Goal: Communication & Community: Answer question/provide support

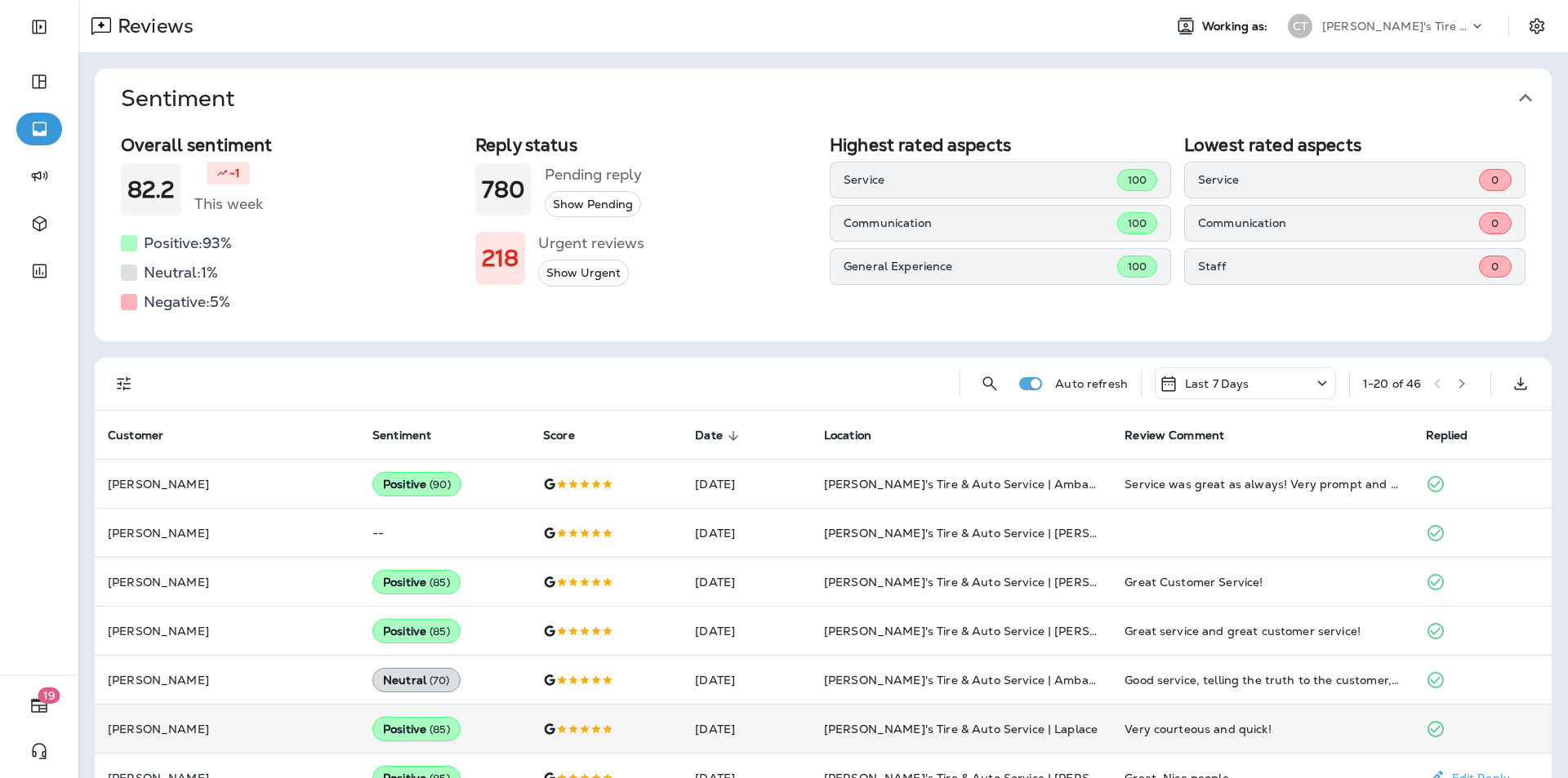
scroll to position [325, 0]
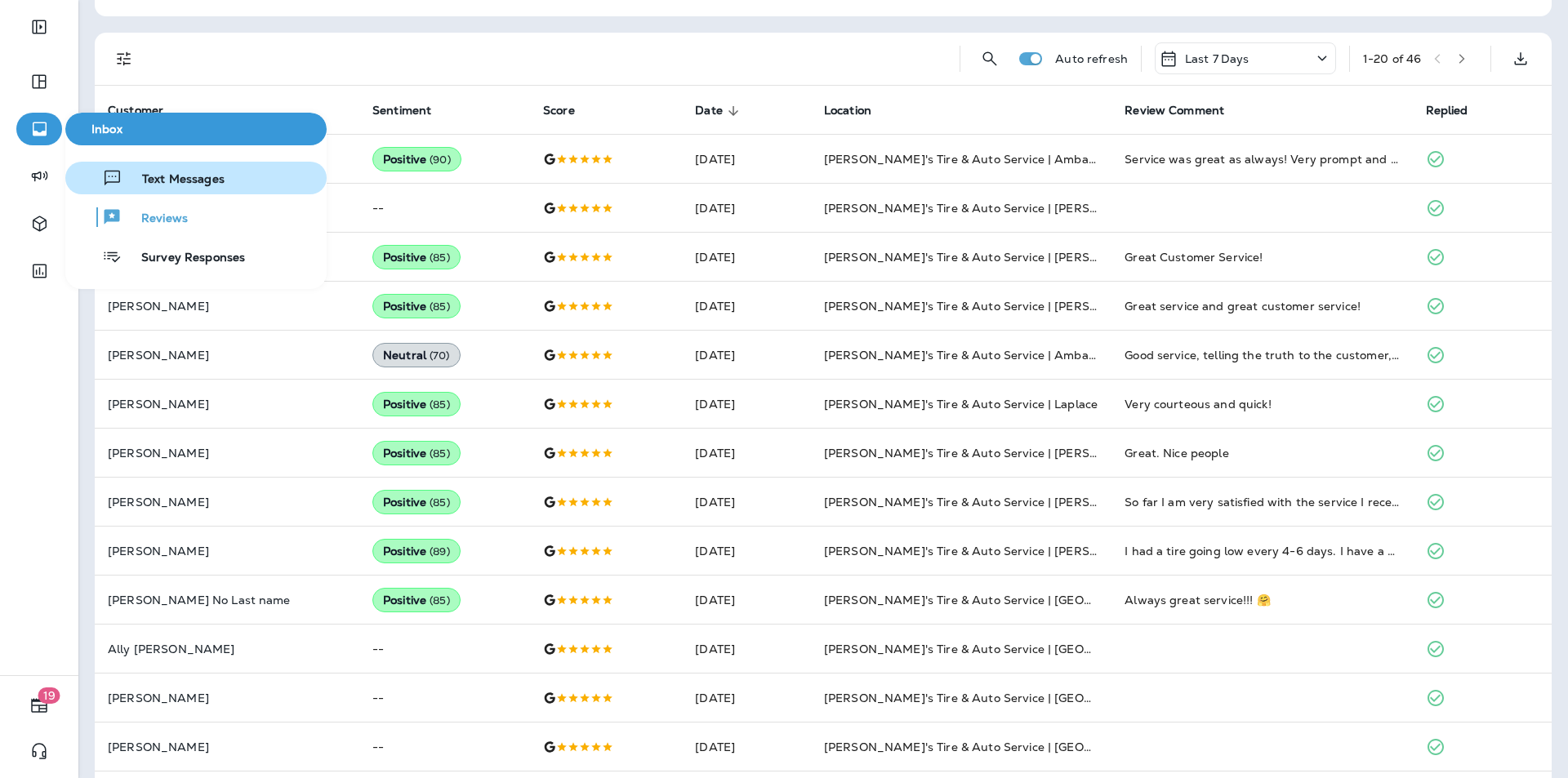
click at [167, 176] on span "Text Messages" at bounding box center [173, 180] width 102 height 16
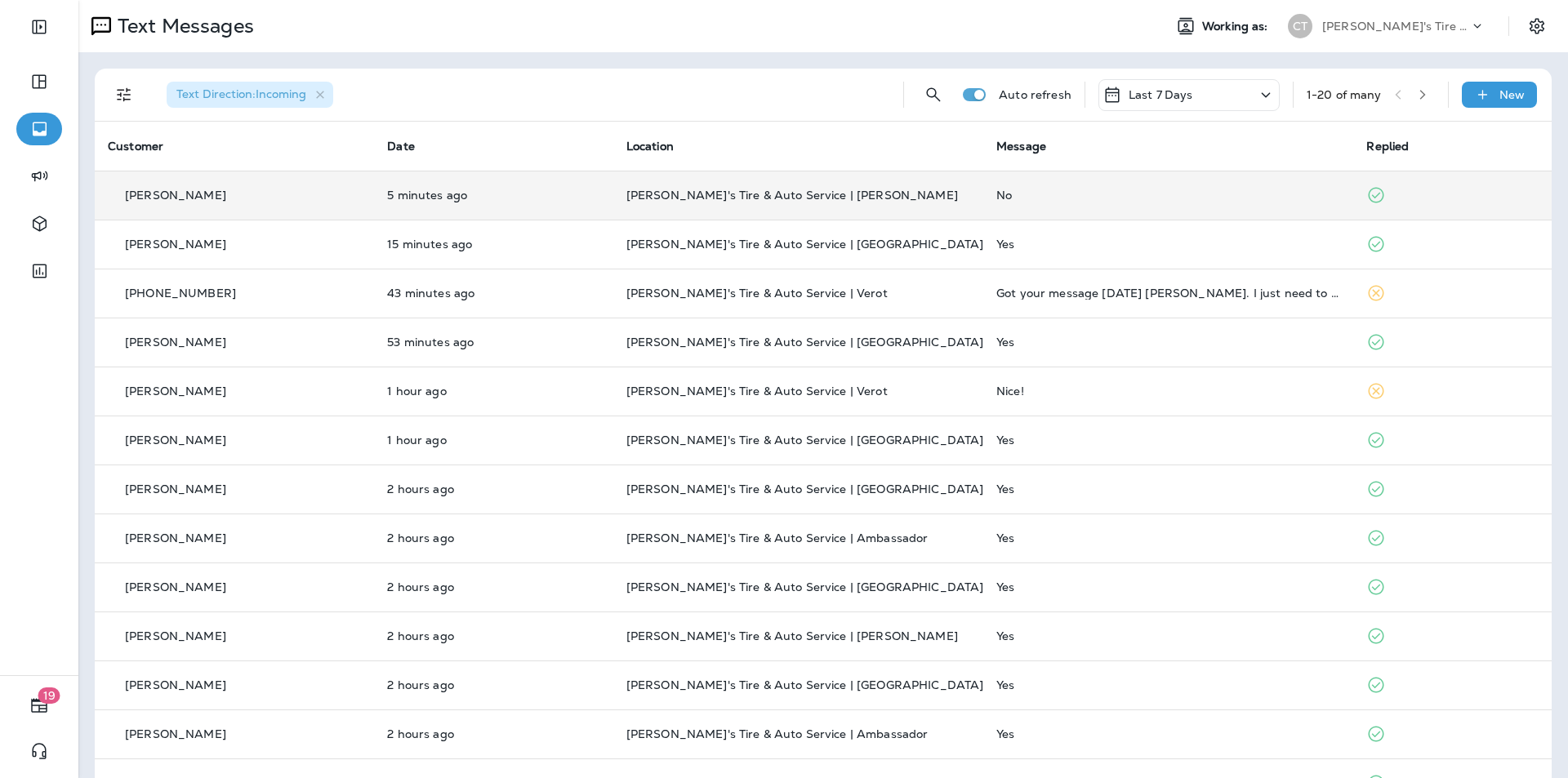
click at [1115, 194] on div "No" at bounding box center [1168, 195] width 344 height 13
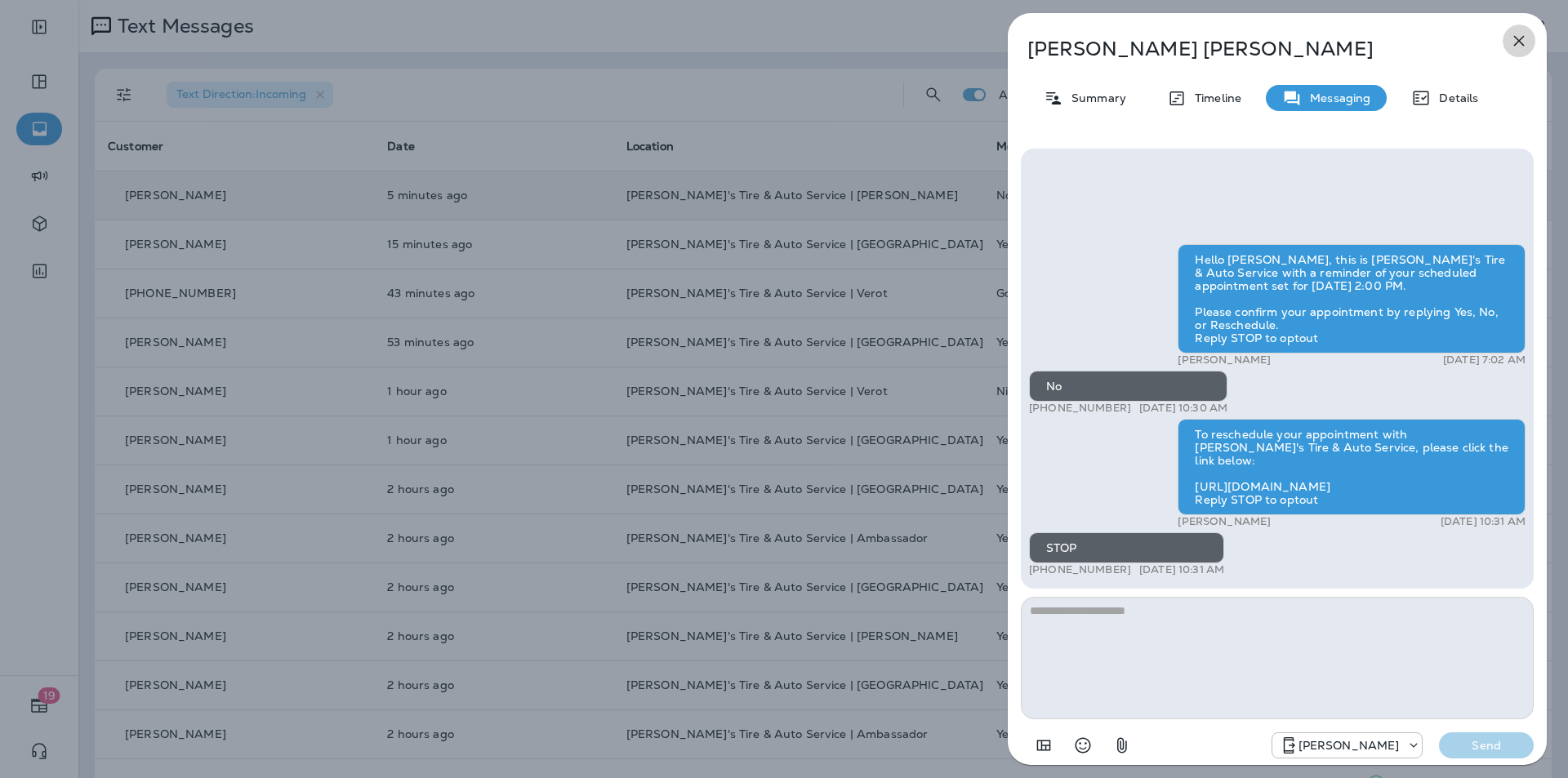
click at [1521, 41] on icon "button" at bounding box center [1519, 41] width 20 height 20
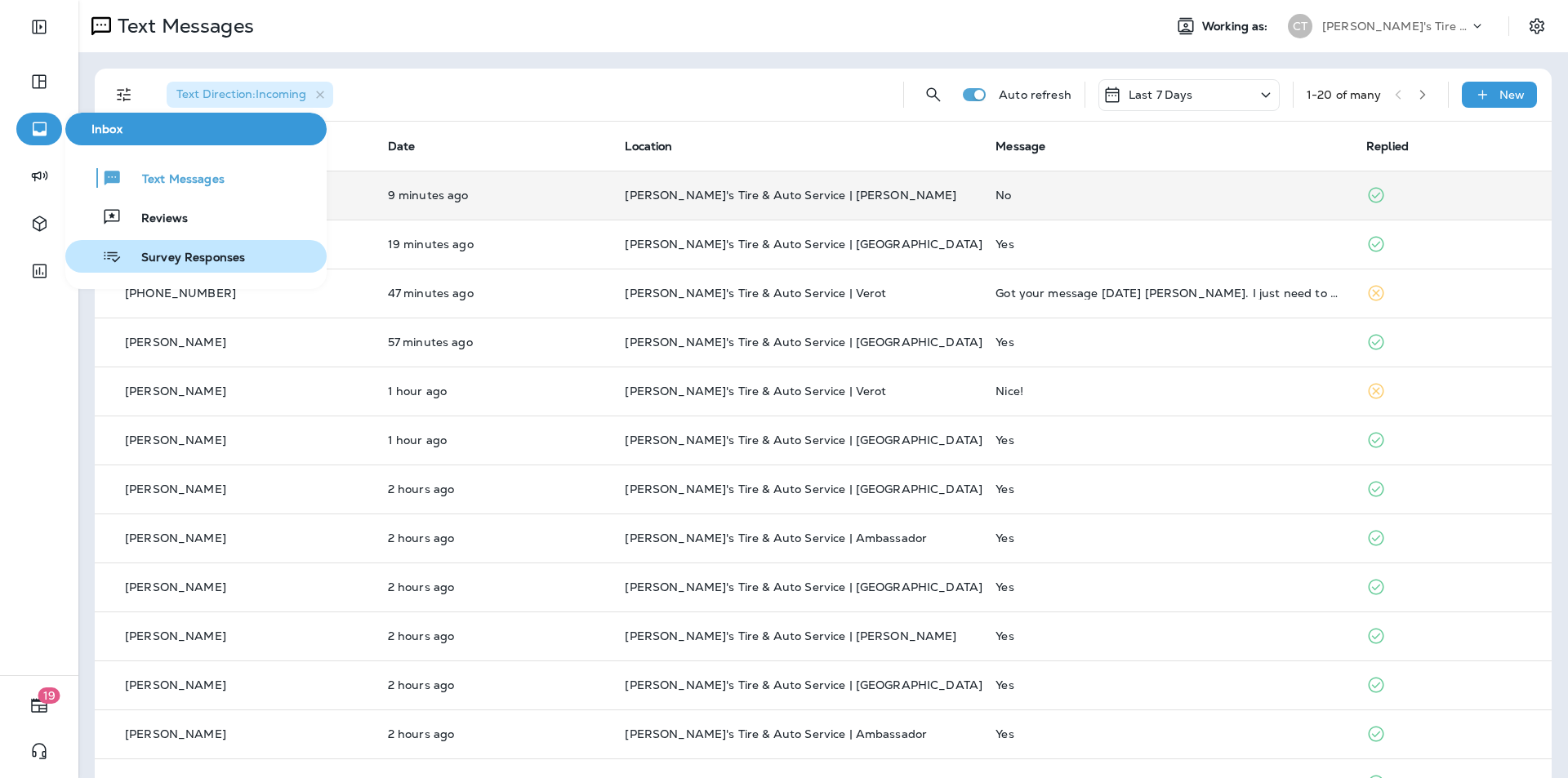
click at [189, 256] on span "Survey Responses" at bounding box center [183, 258] width 123 height 16
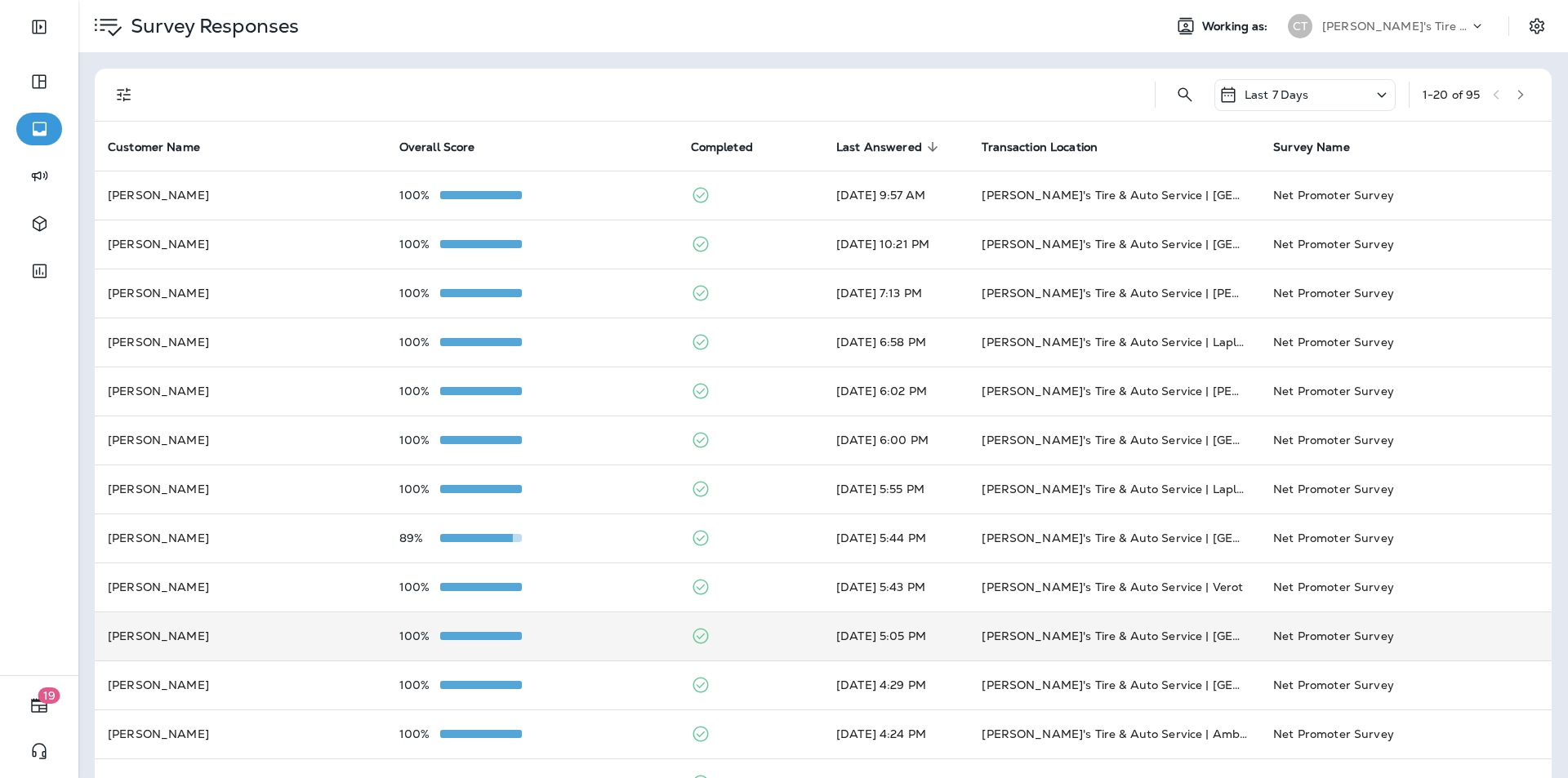
click at [606, 632] on div "100%" at bounding box center [532, 636] width 265 height 13
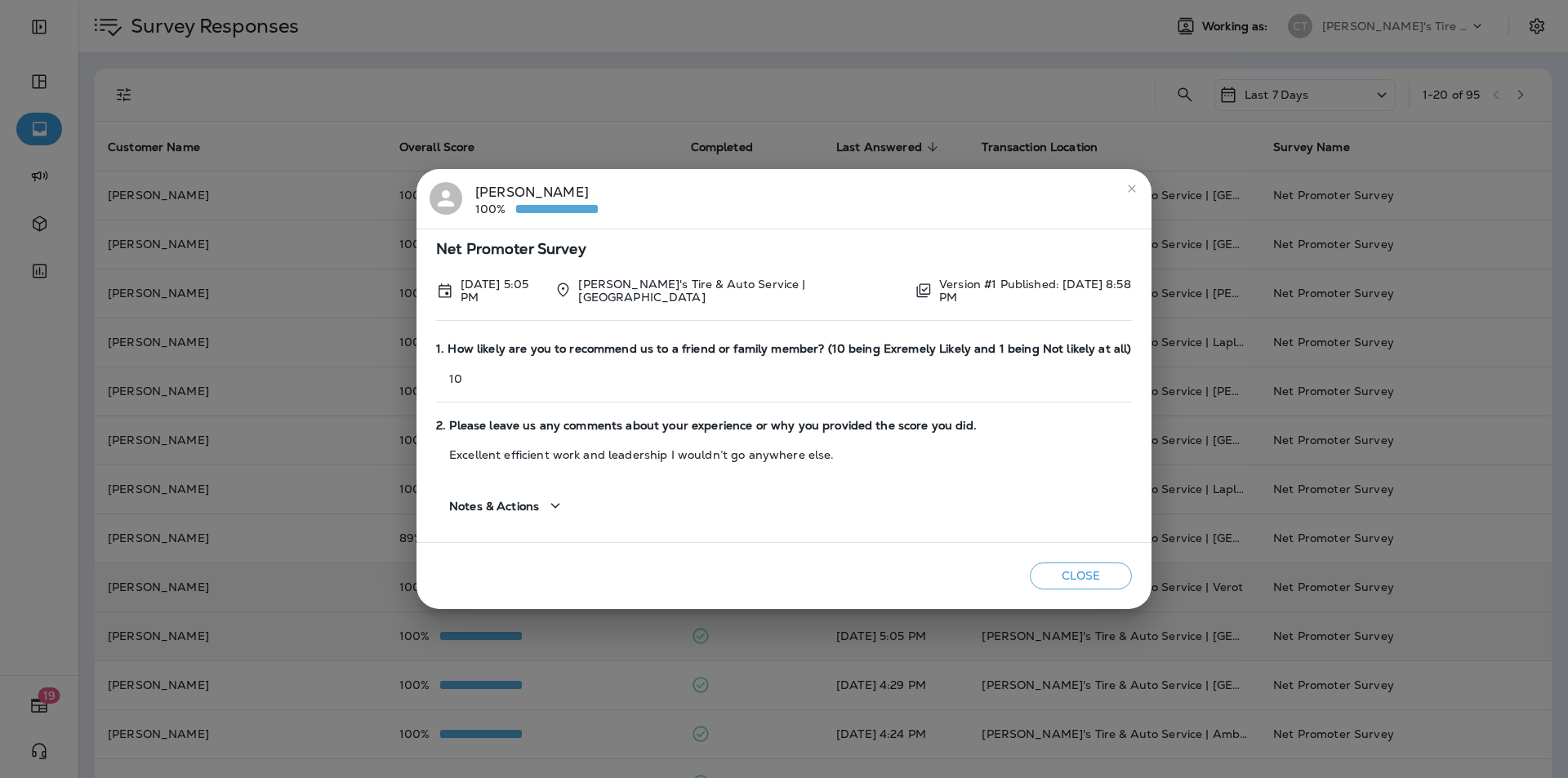
click at [1080, 571] on button "Close" at bounding box center [1080, 576] width 102 height 27
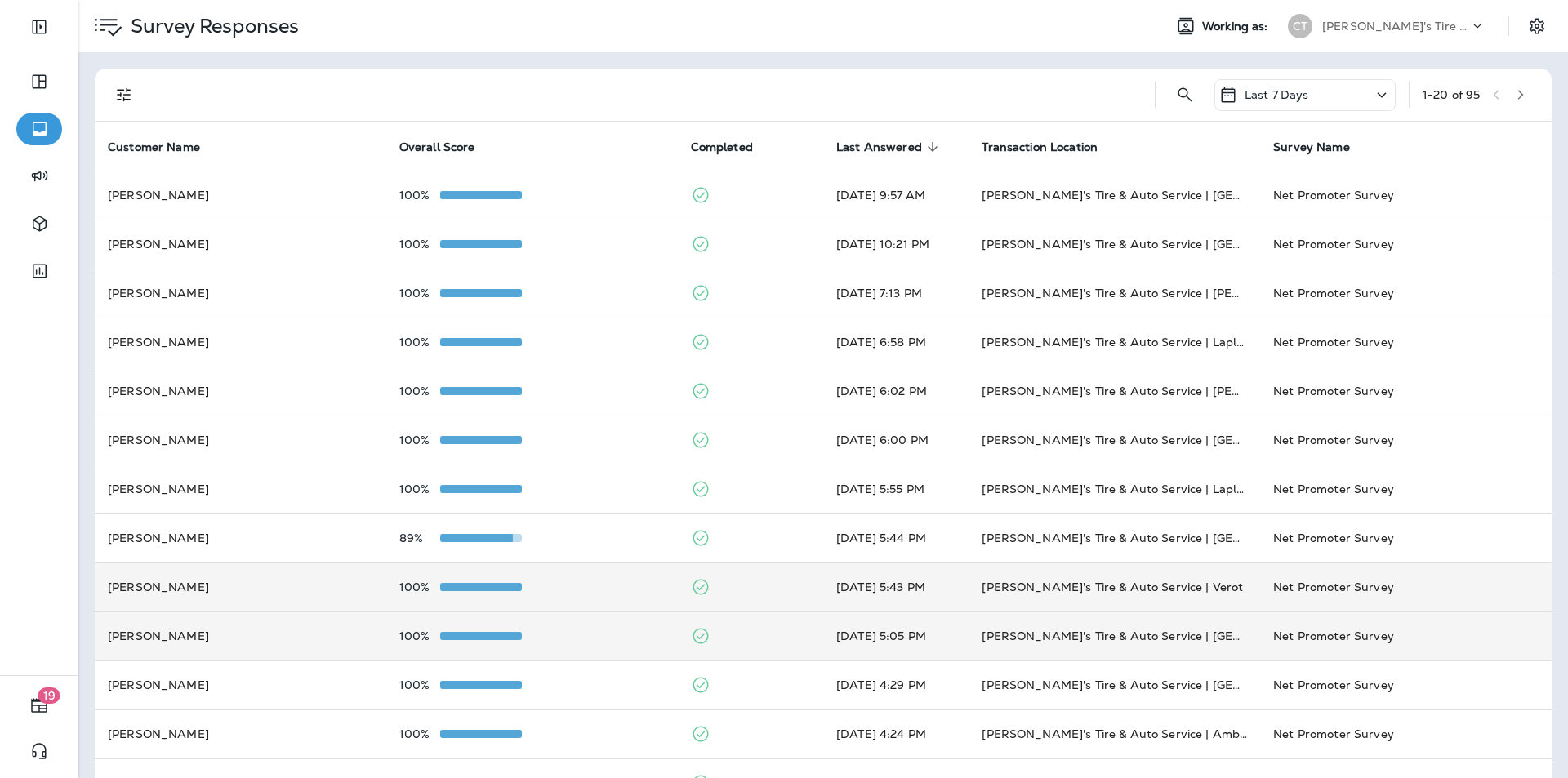
click at [596, 585] on div "100%" at bounding box center [532, 587] width 265 height 13
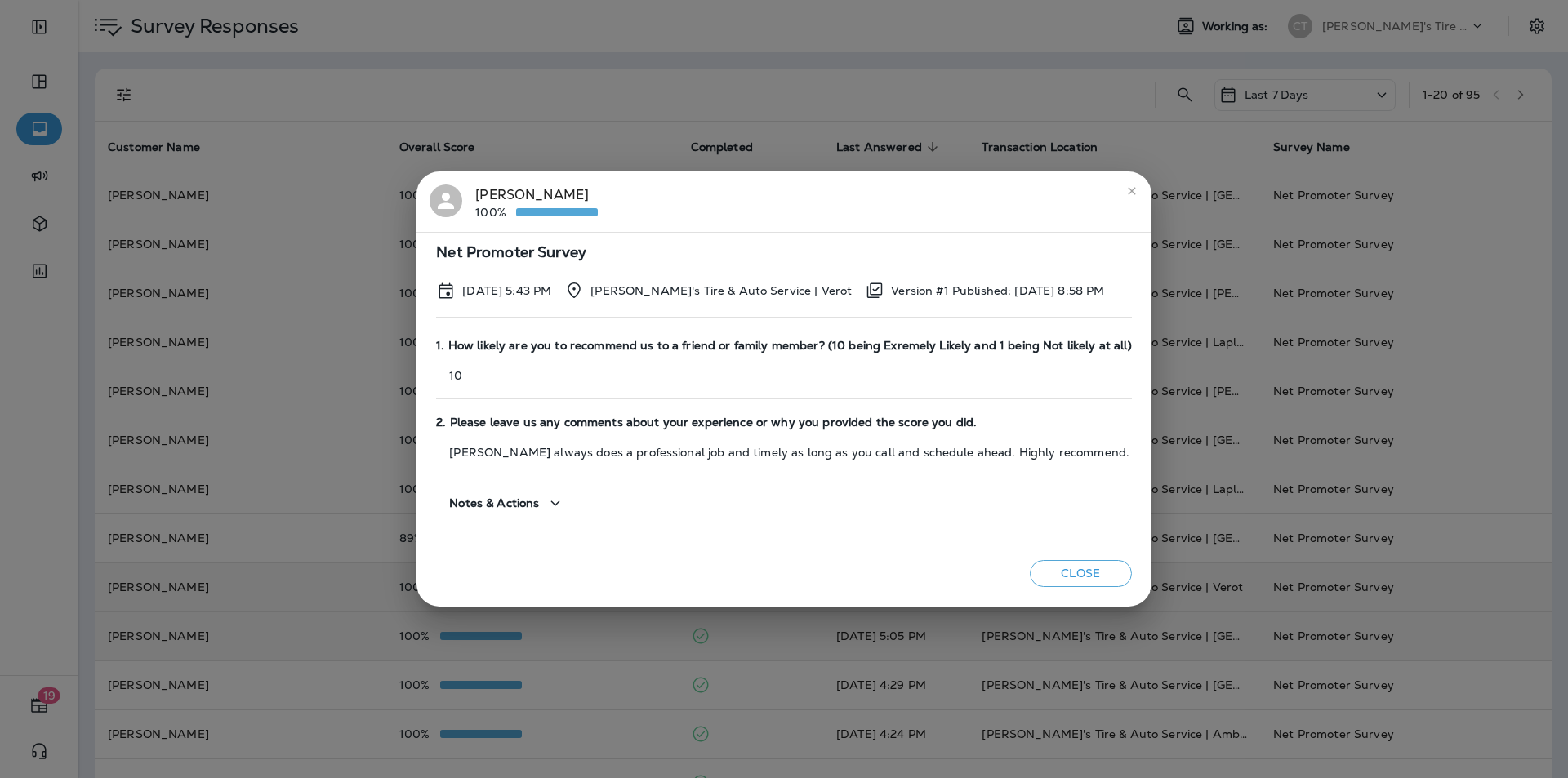
click at [1063, 567] on button "Close" at bounding box center [1080, 573] width 102 height 27
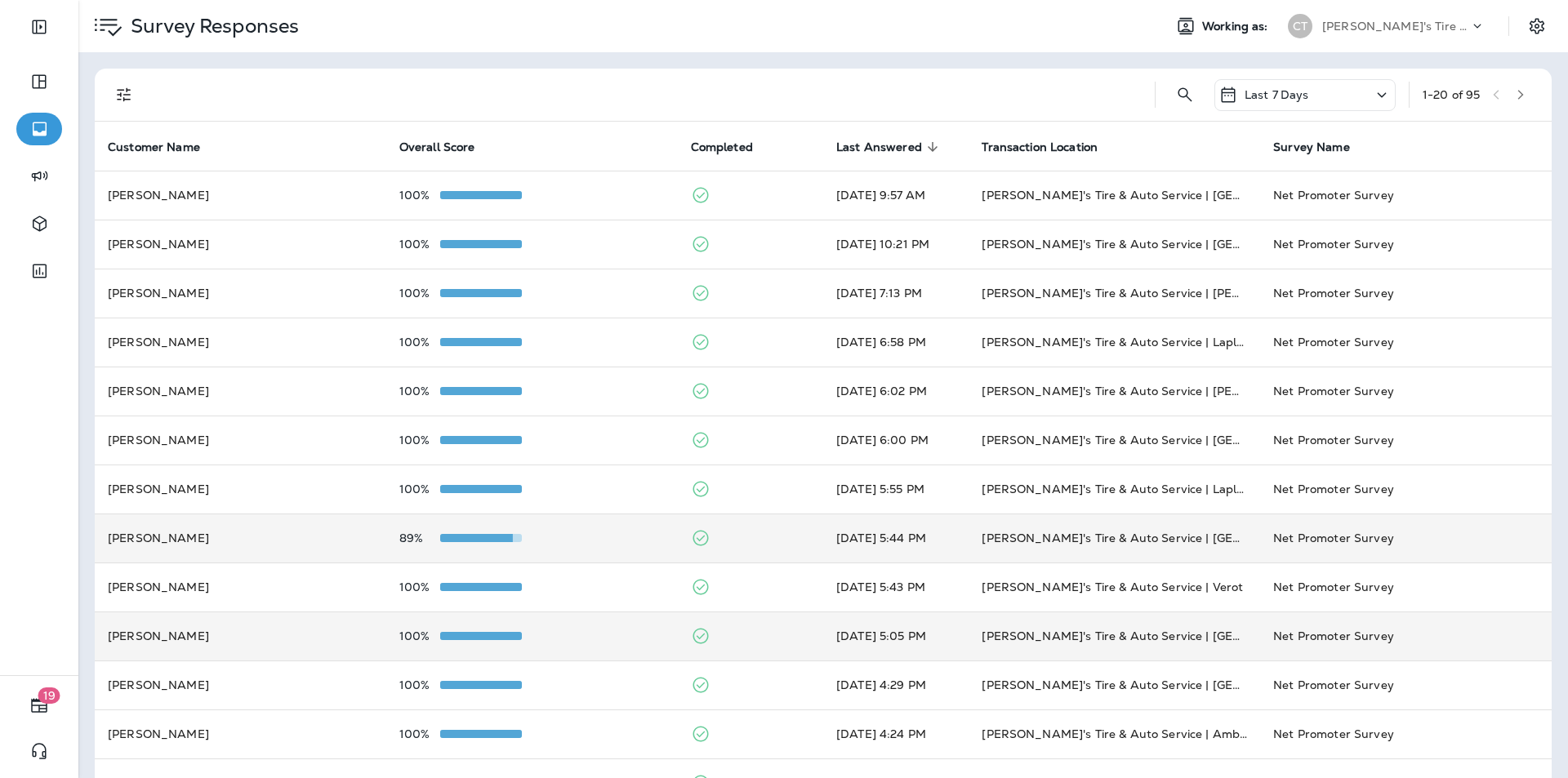
click at [598, 538] on div "89%" at bounding box center [532, 538] width 265 height 13
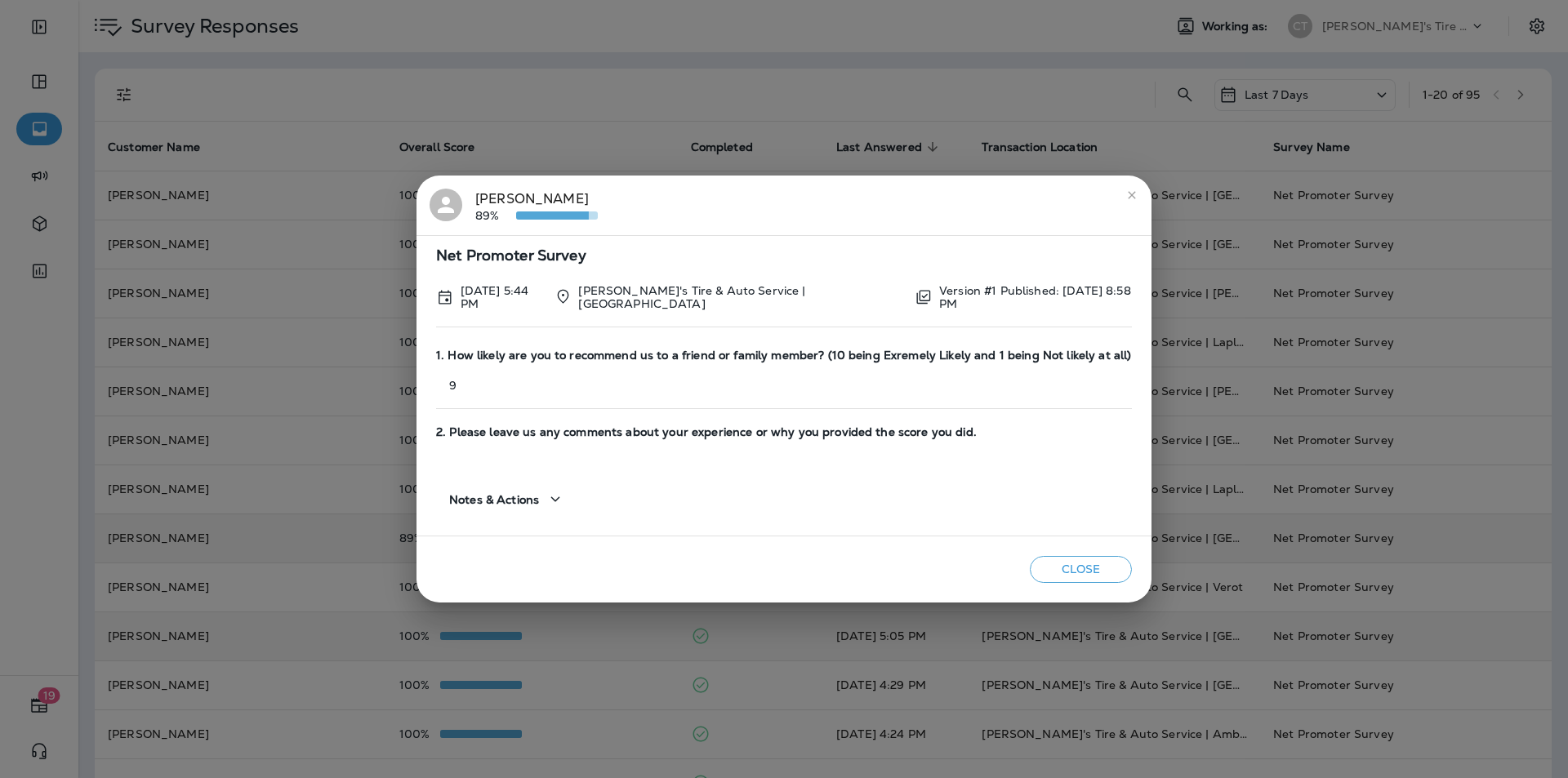
click at [1085, 567] on button "Close" at bounding box center [1080, 569] width 102 height 27
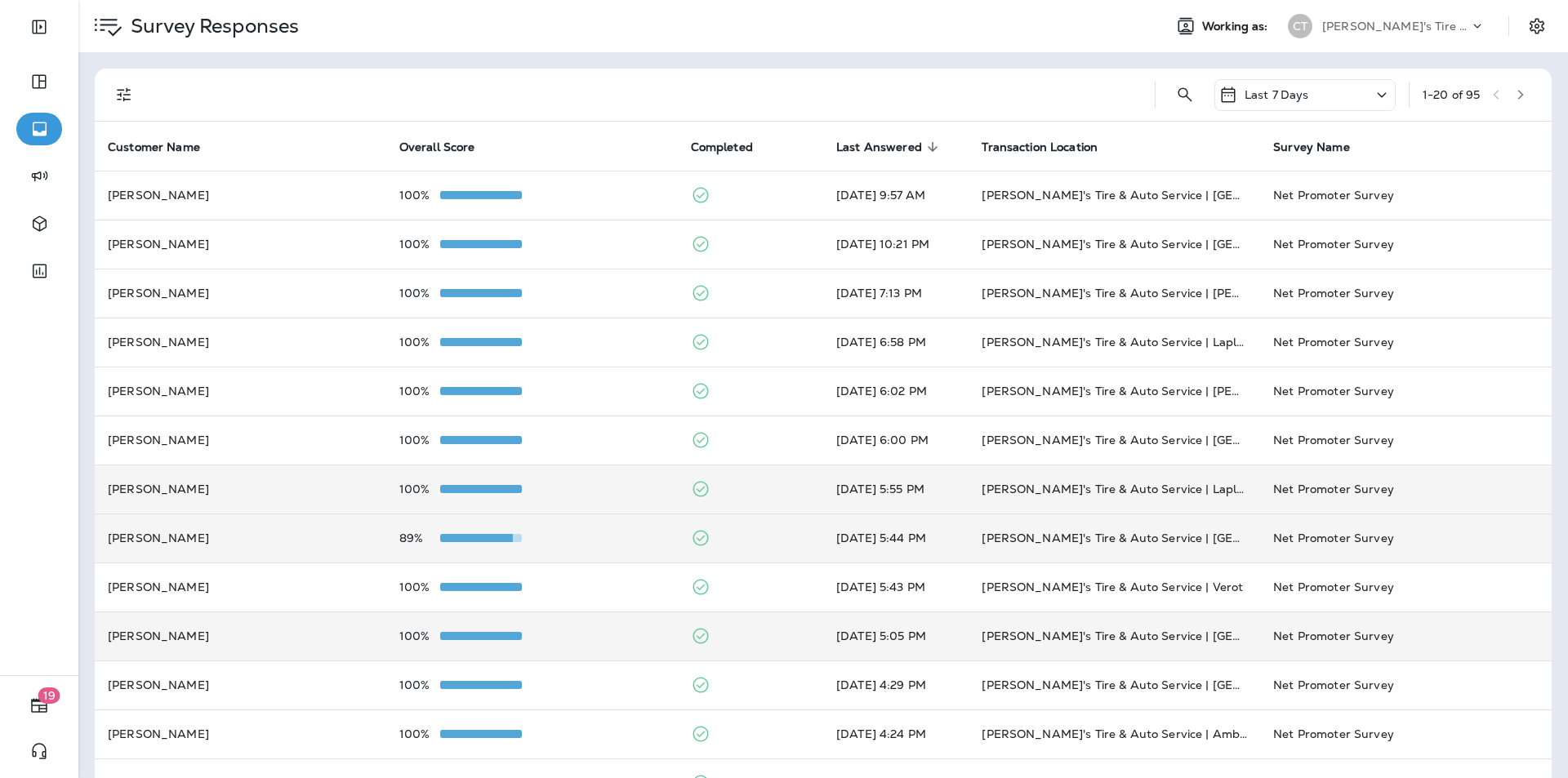
click at [611, 482] on div "100%" at bounding box center [532, 489] width 265 height 13
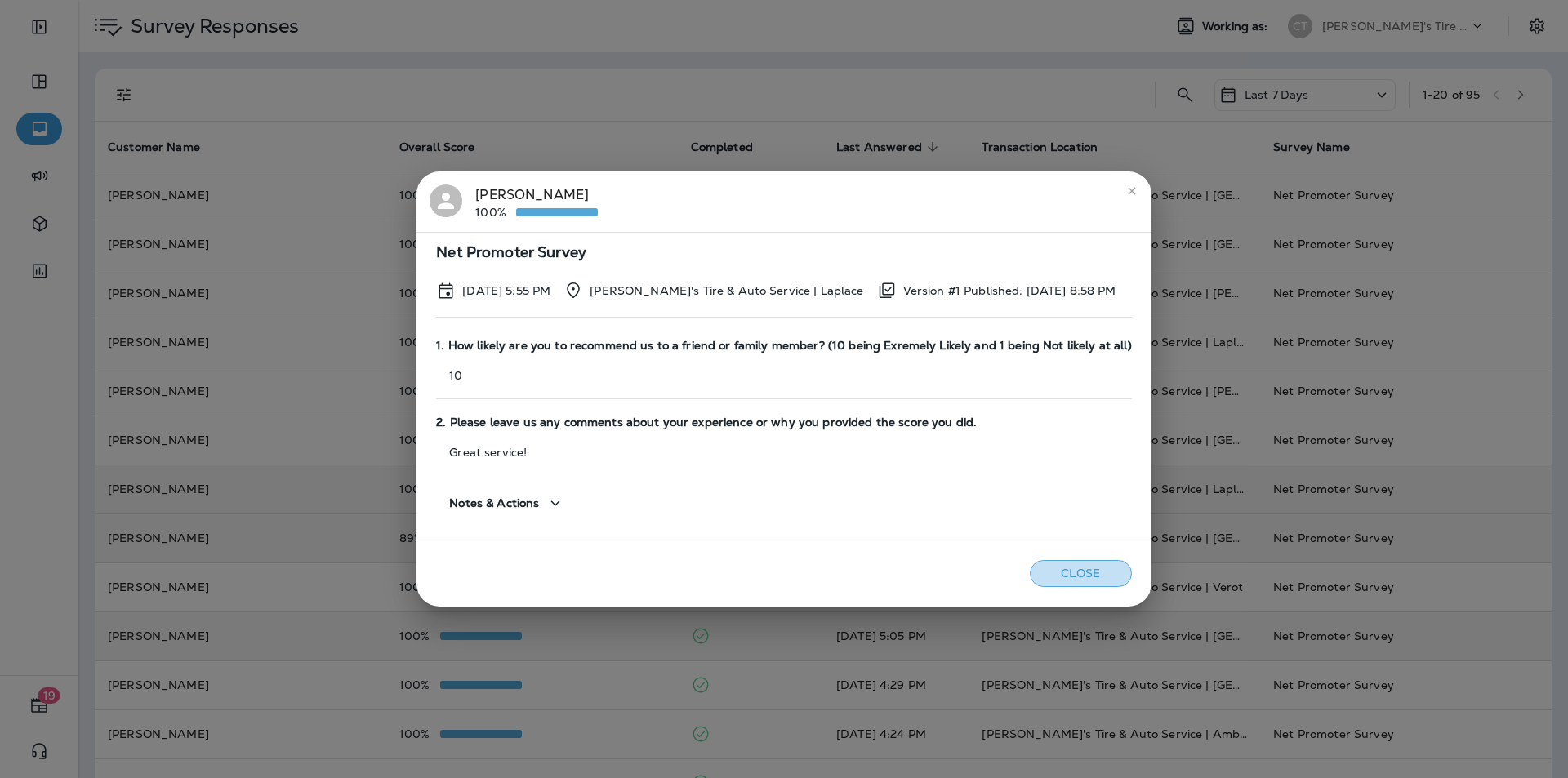
click at [1070, 575] on button "Close" at bounding box center [1080, 573] width 102 height 27
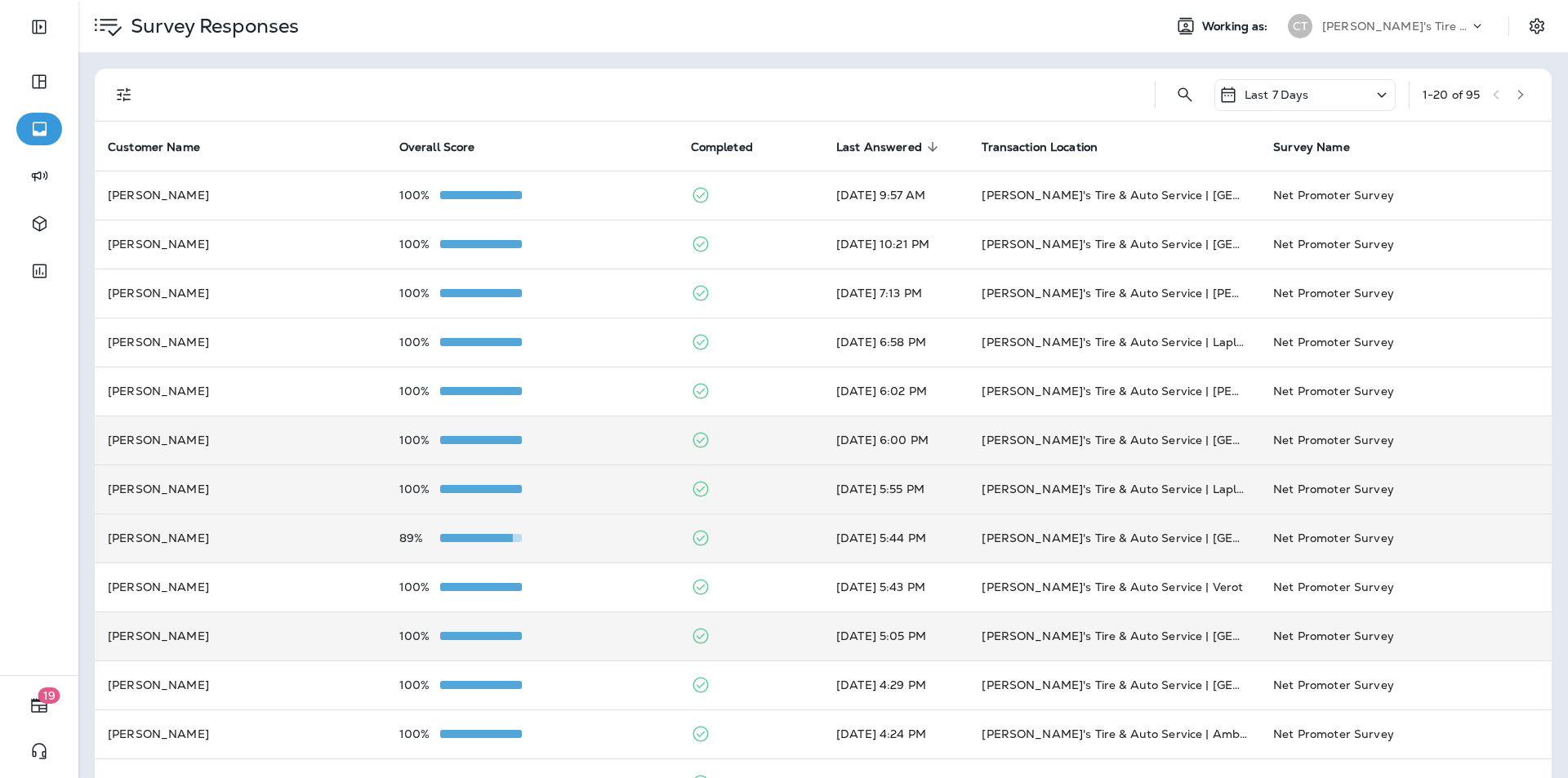
click at [603, 444] on div "100%" at bounding box center [532, 440] width 265 height 13
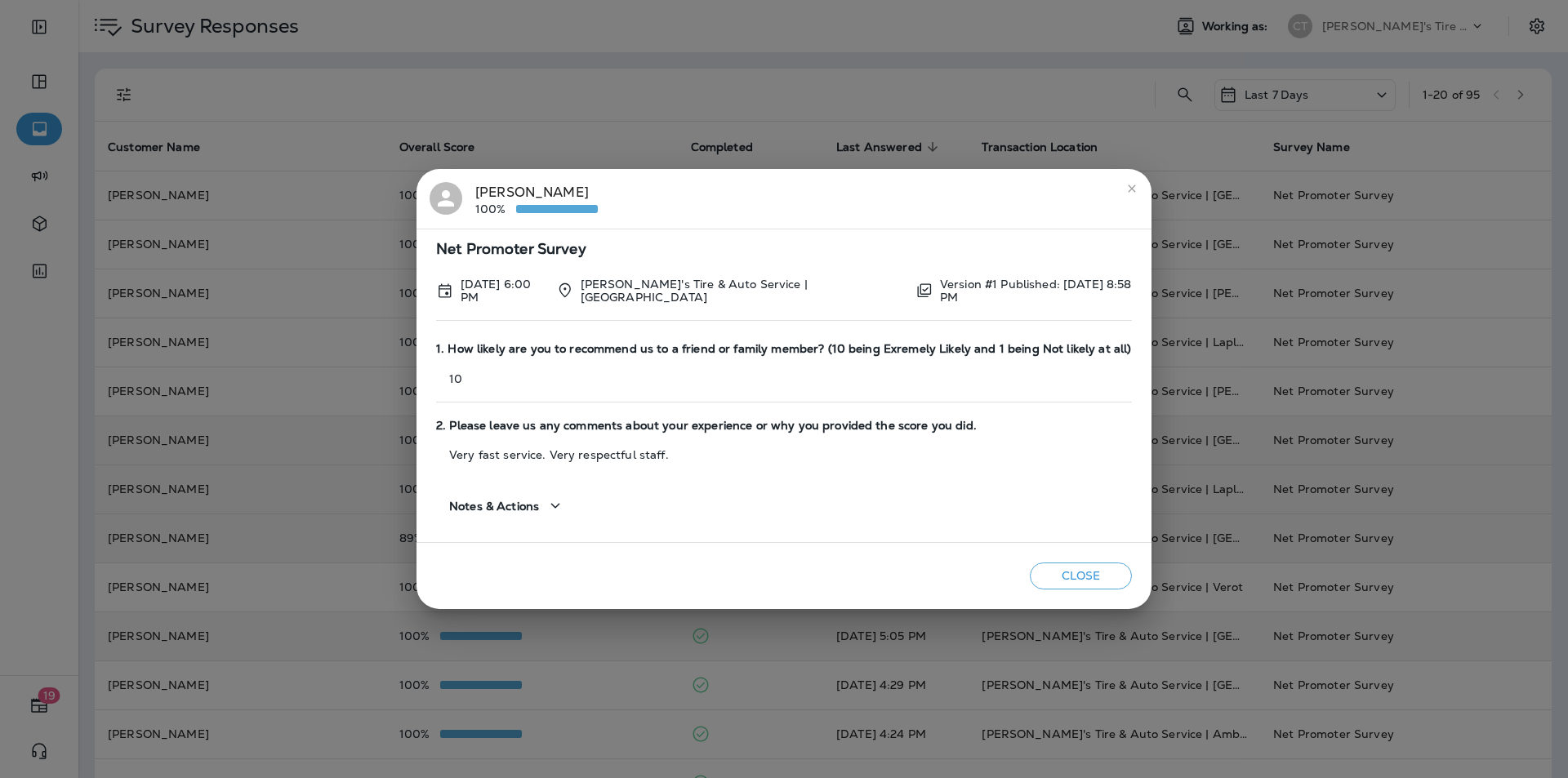
click at [1063, 567] on button "Close" at bounding box center [1080, 576] width 102 height 27
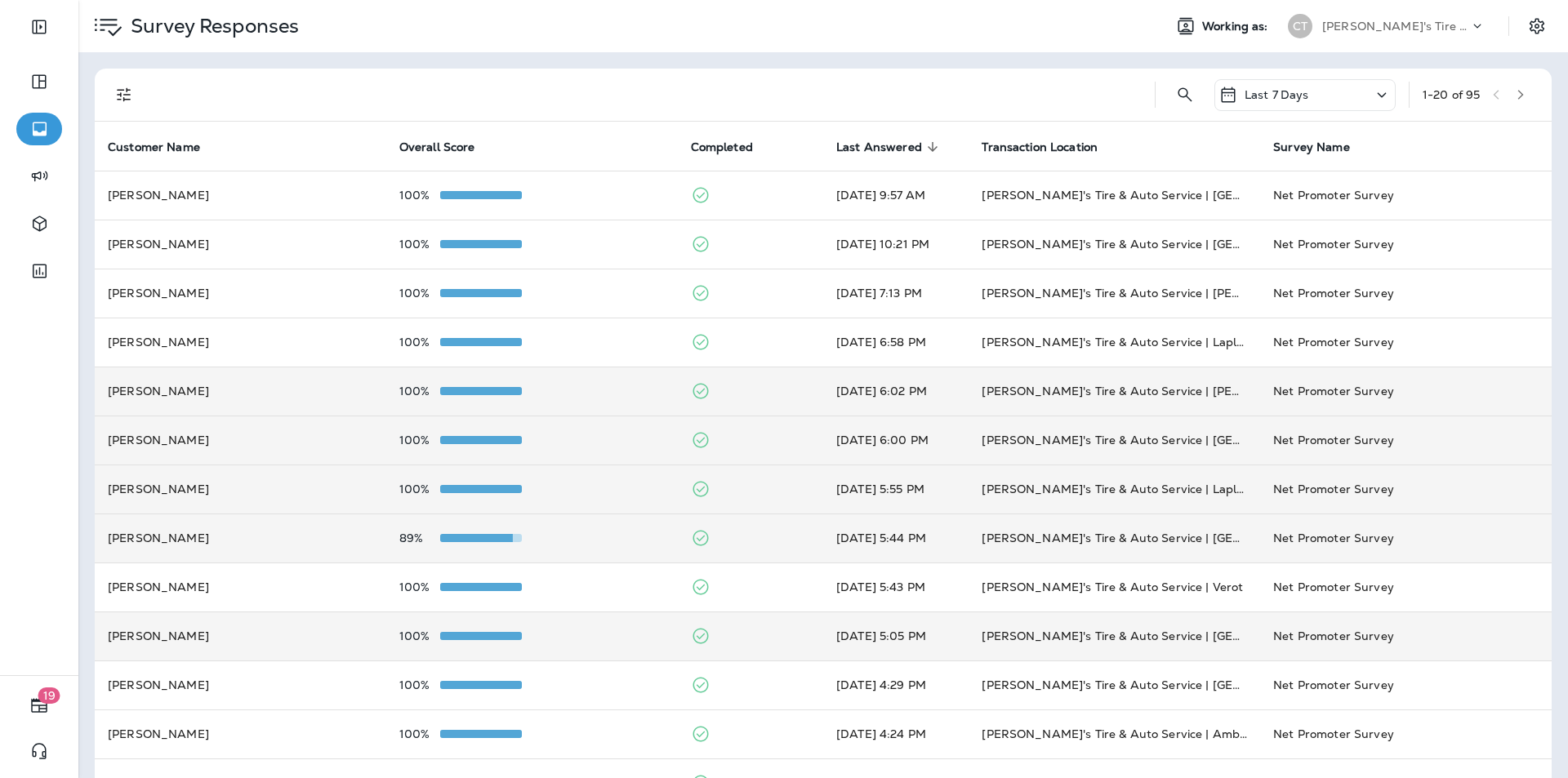
click at [598, 393] on div "100%" at bounding box center [532, 391] width 265 height 13
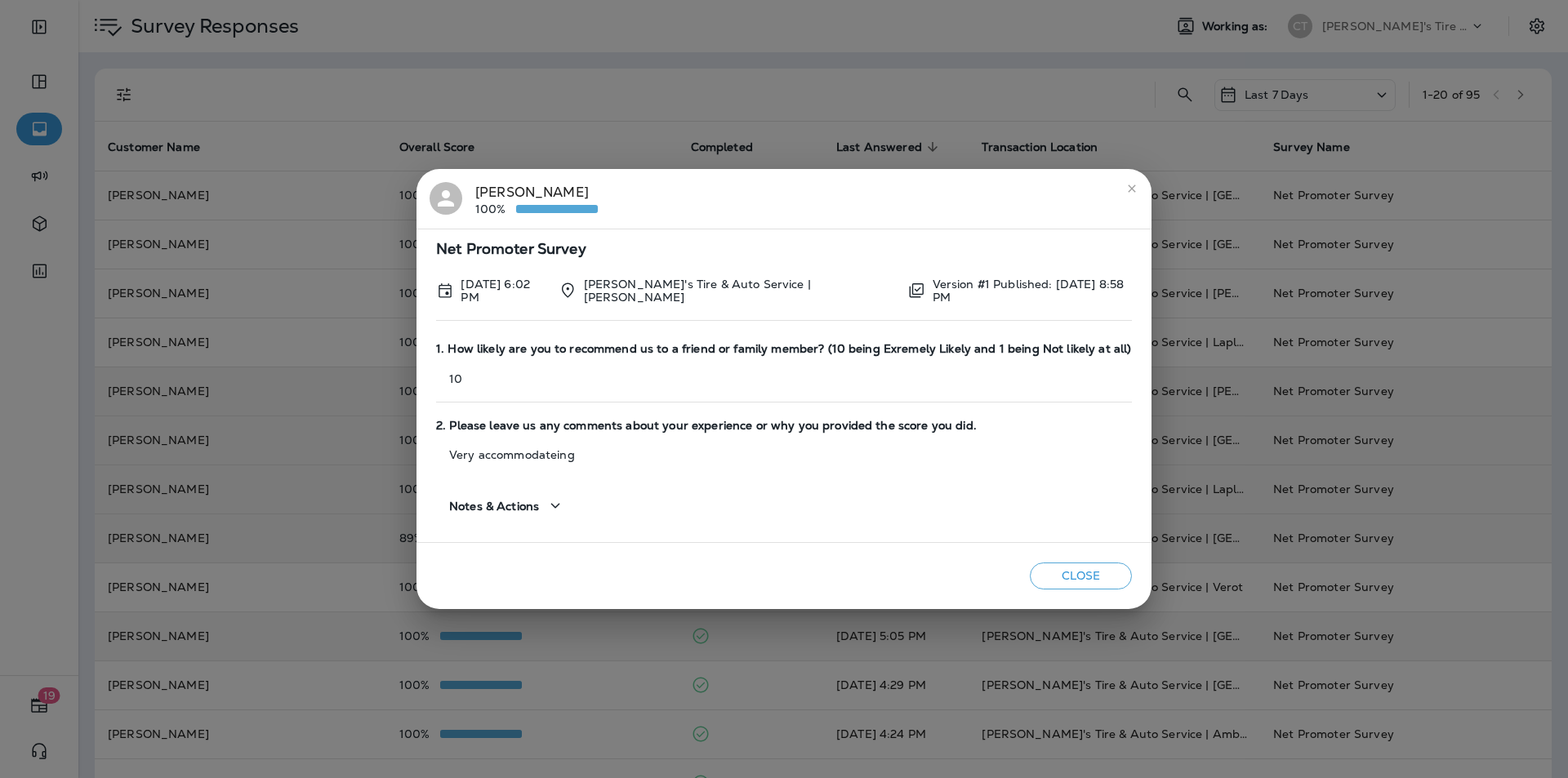
click at [1069, 570] on button "Close" at bounding box center [1080, 576] width 102 height 27
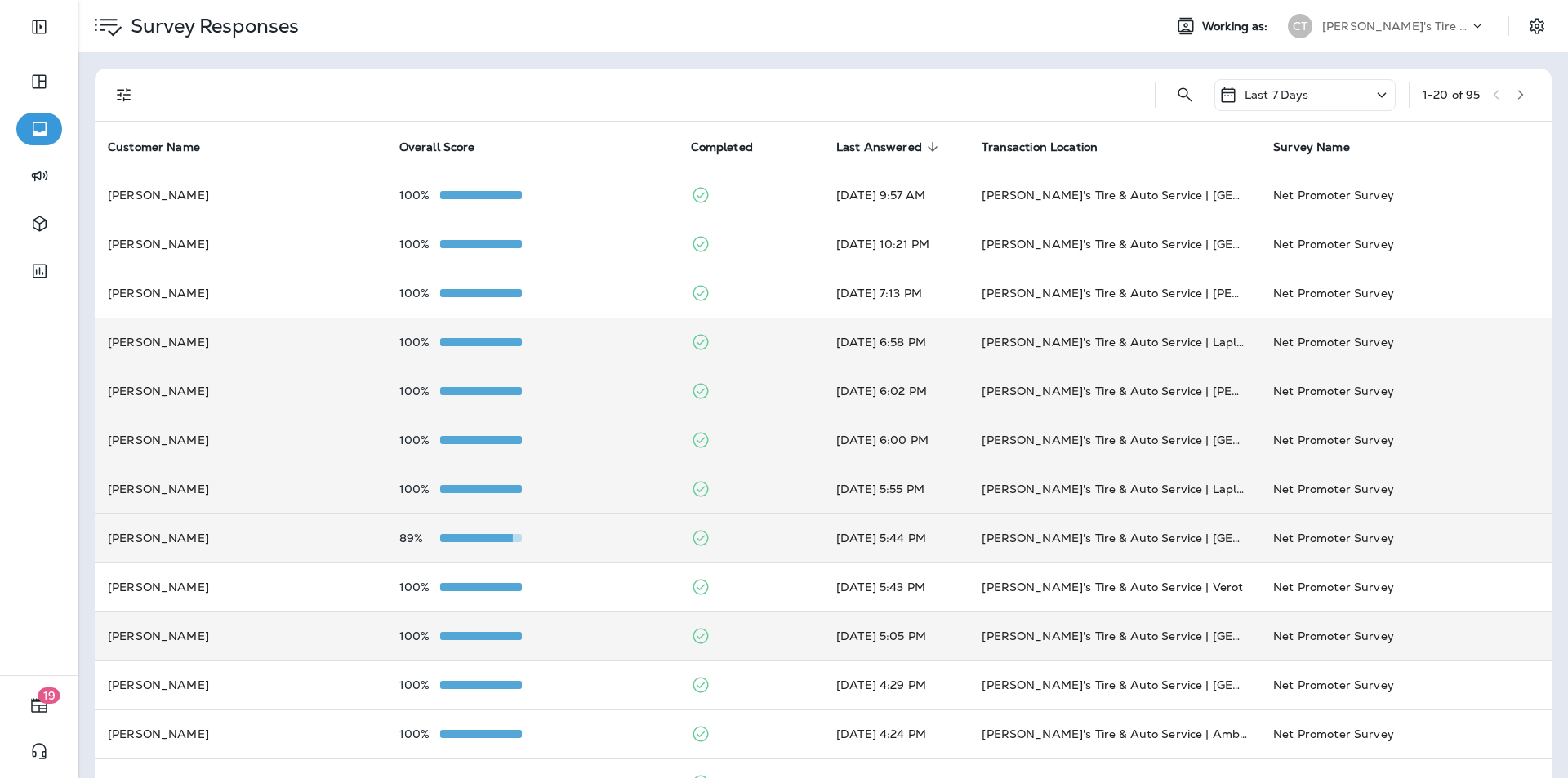
click at [595, 340] on div "100%" at bounding box center [532, 342] width 265 height 13
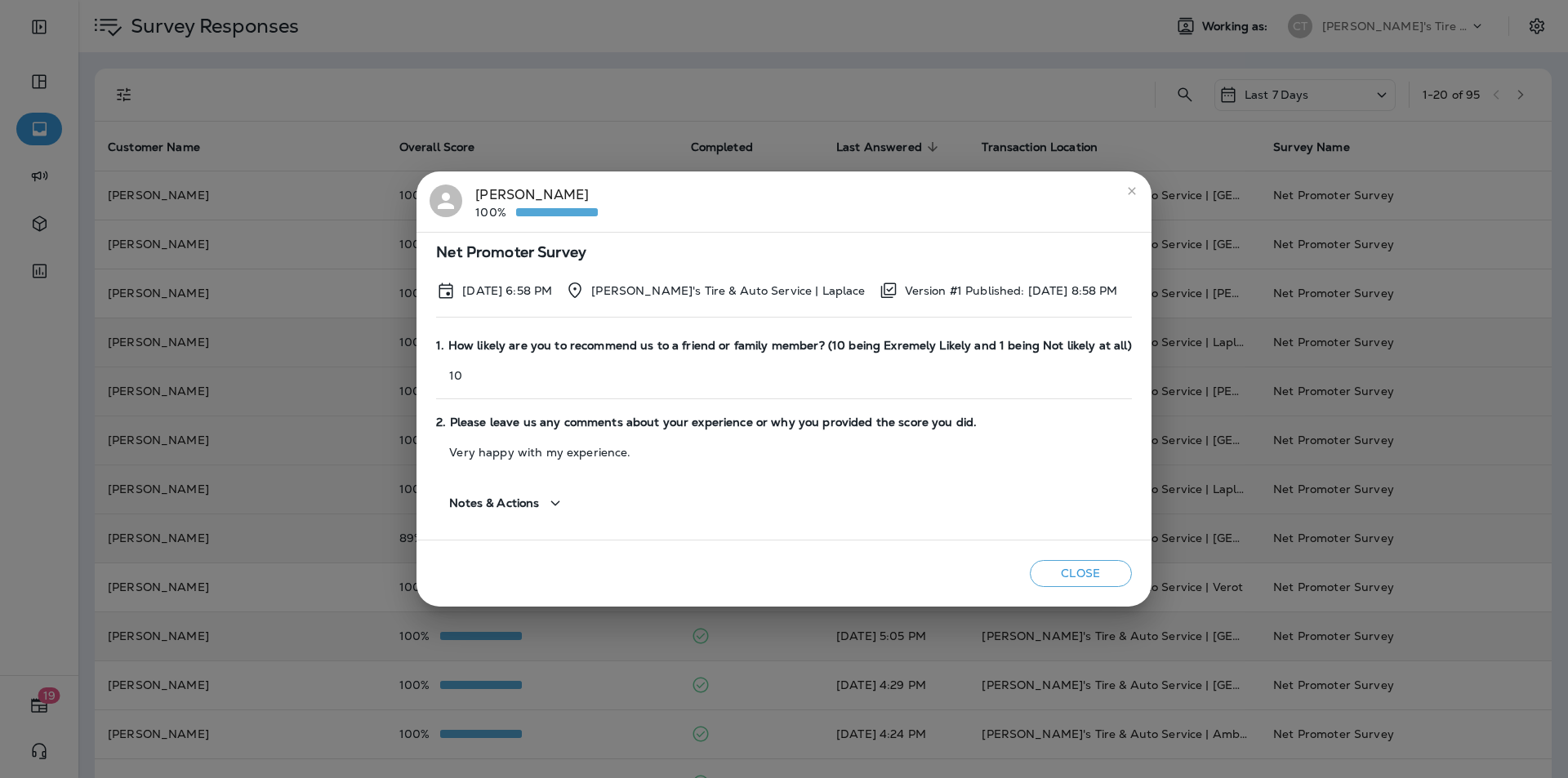
click at [1061, 567] on button "Close" at bounding box center [1080, 573] width 102 height 27
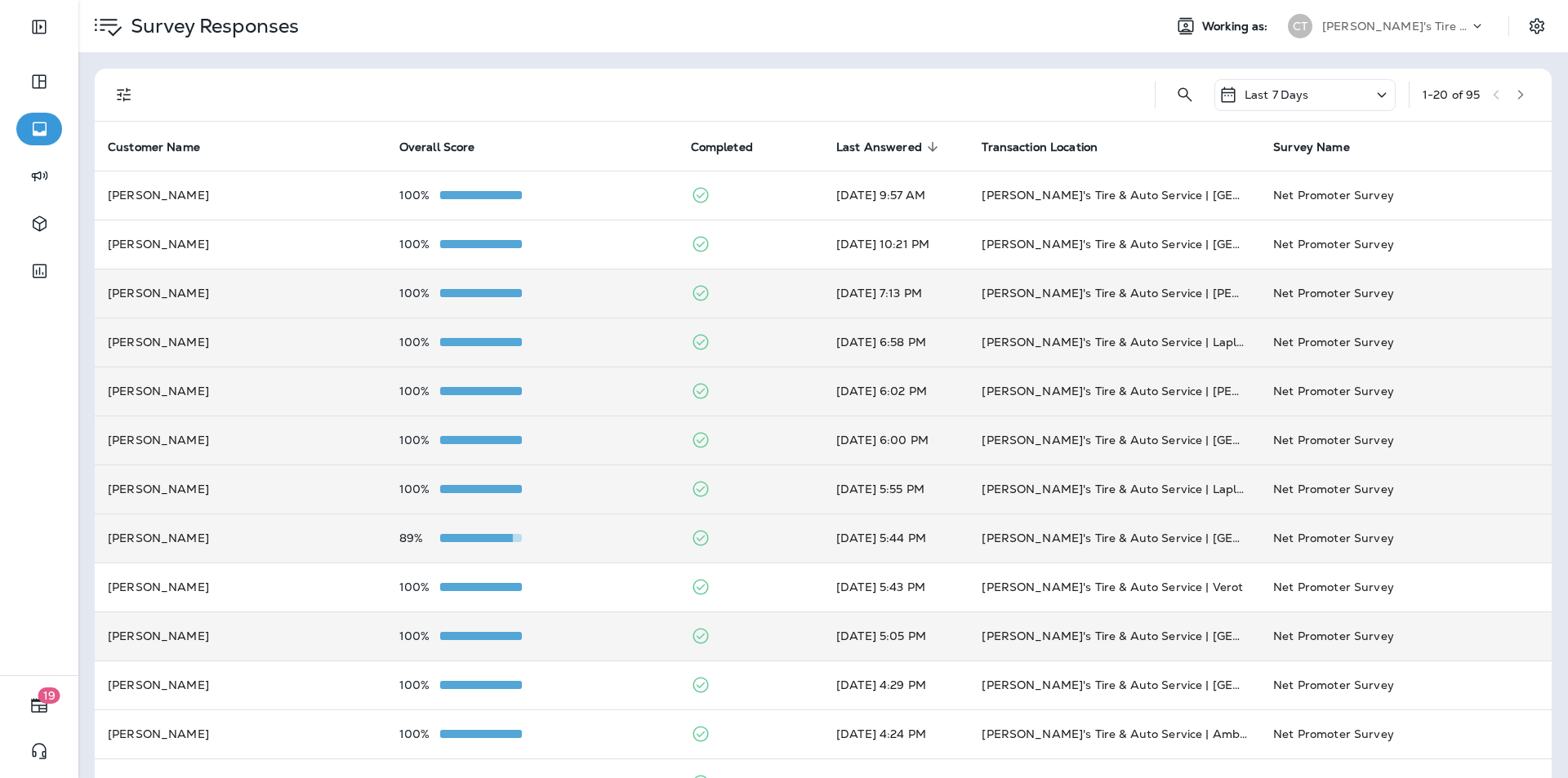
click at [581, 292] on div "100%" at bounding box center [532, 293] width 265 height 13
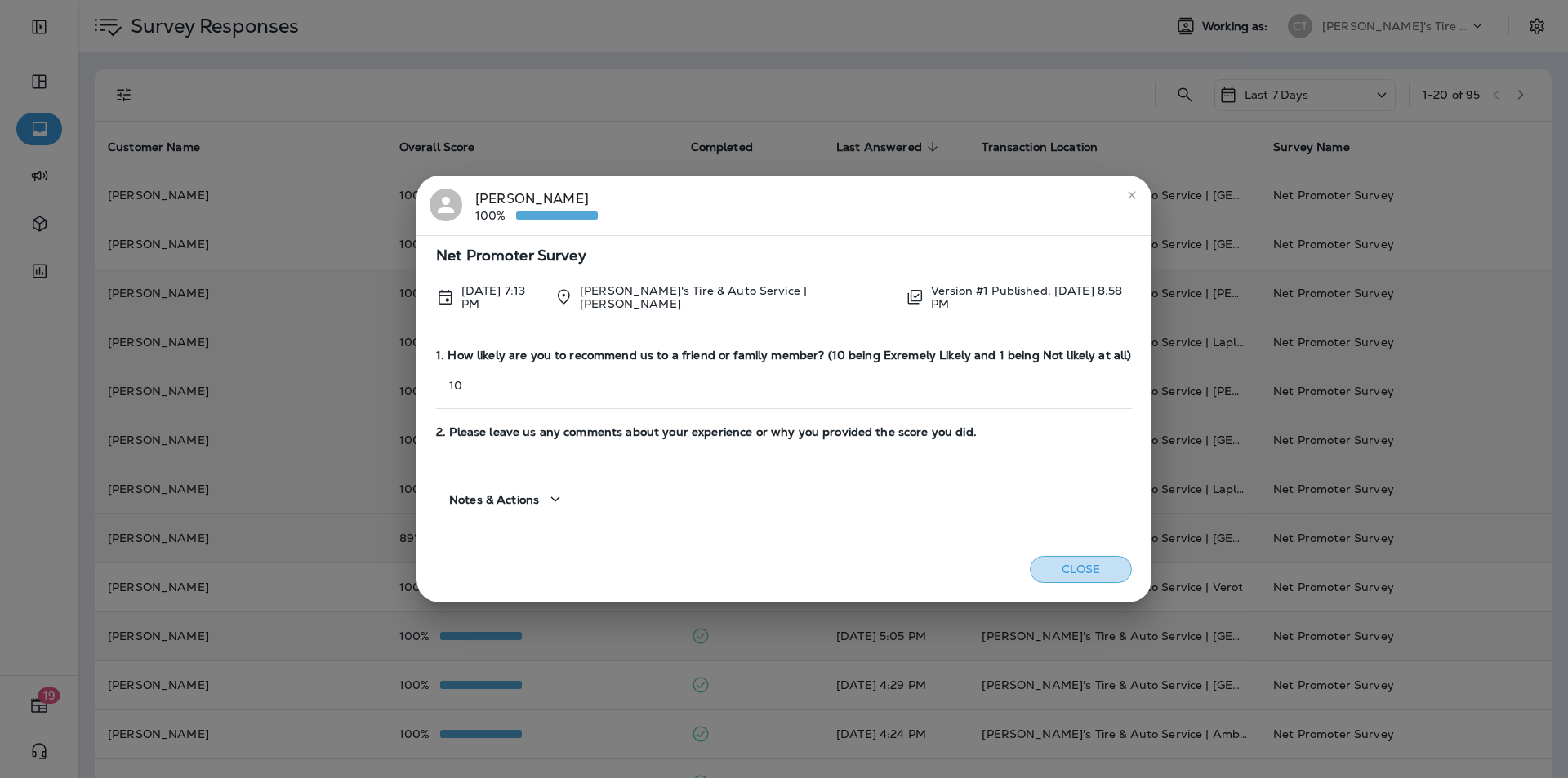
click at [1060, 559] on button "Close" at bounding box center [1080, 569] width 102 height 27
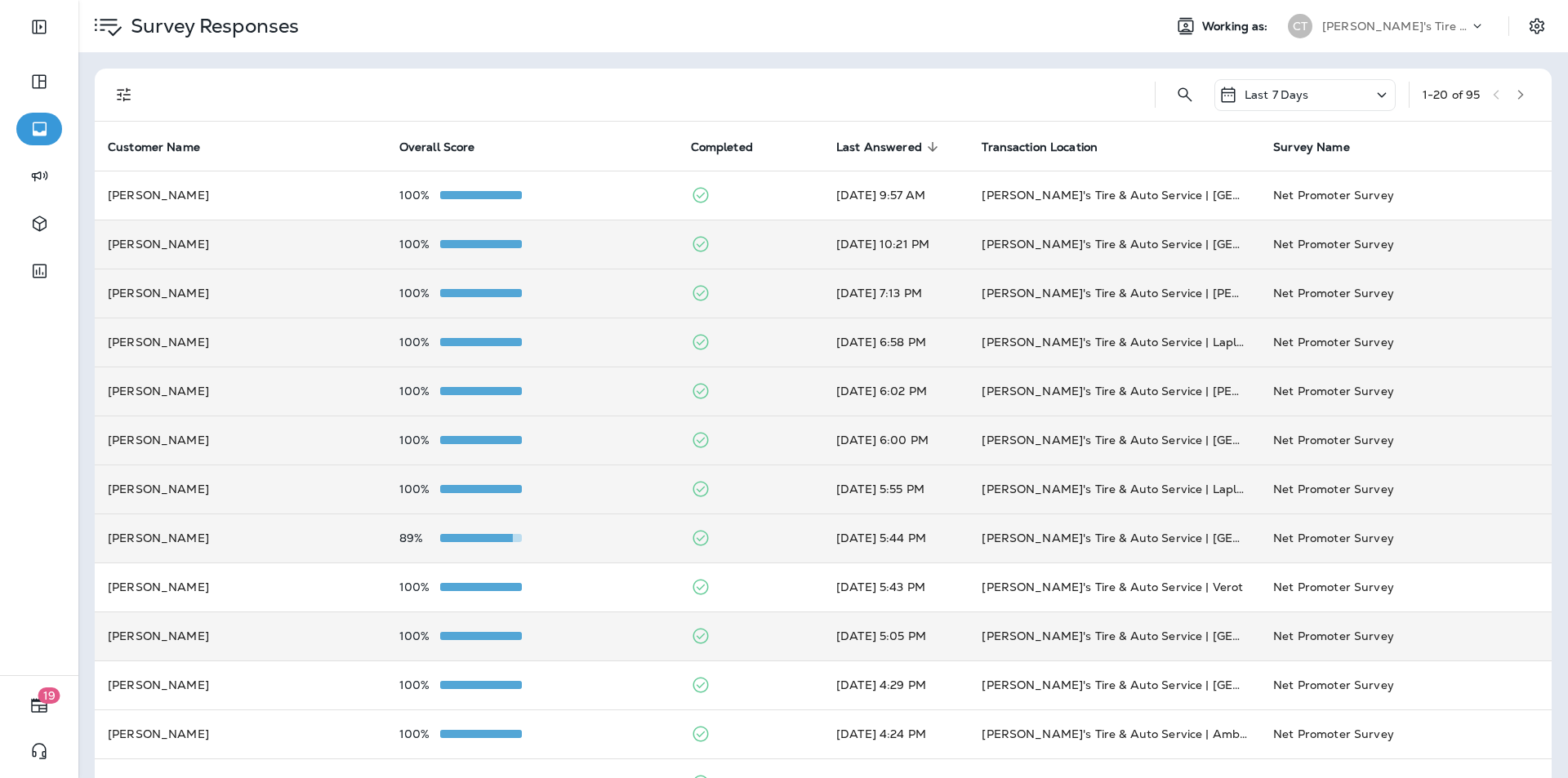
click at [581, 247] on div "100%" at bounding box center [532, 244] width 265 height 13
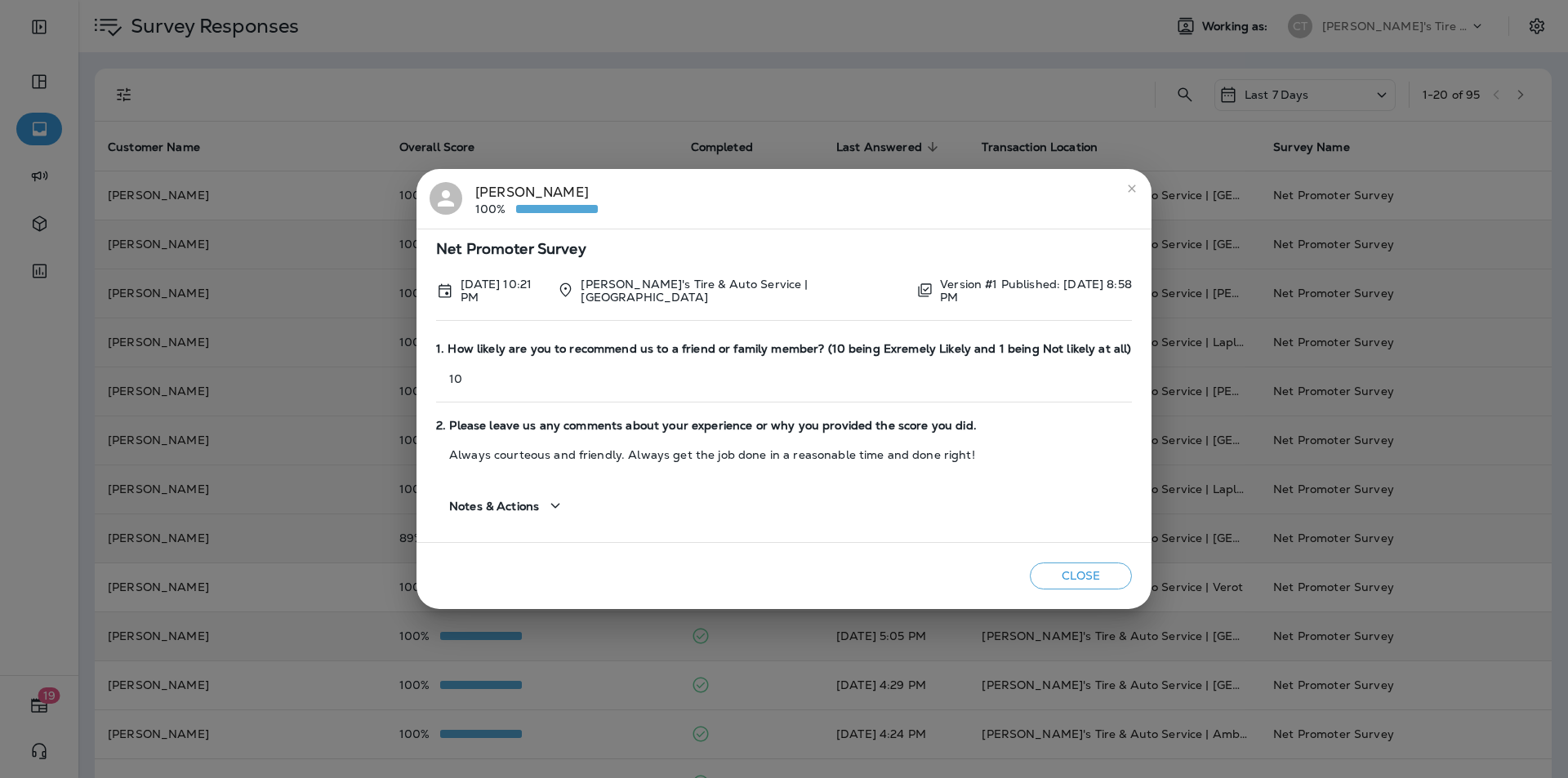
click at [1080, 571] on button "Close" at bounding box center [1080, 576] width 102 height 27
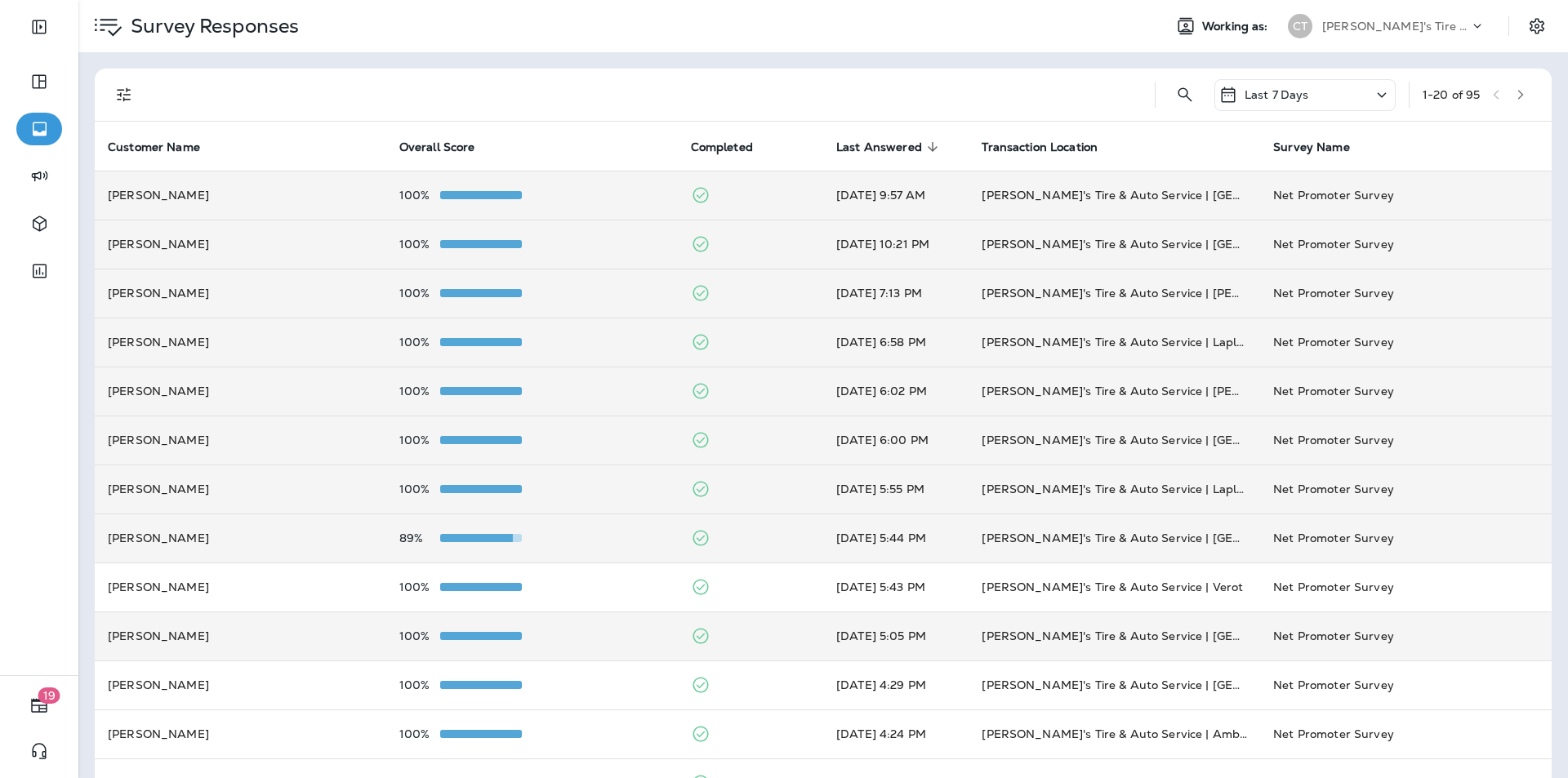
click at [577, 194] on div "100%" at bounding box center [532, 195] width 265 height 13
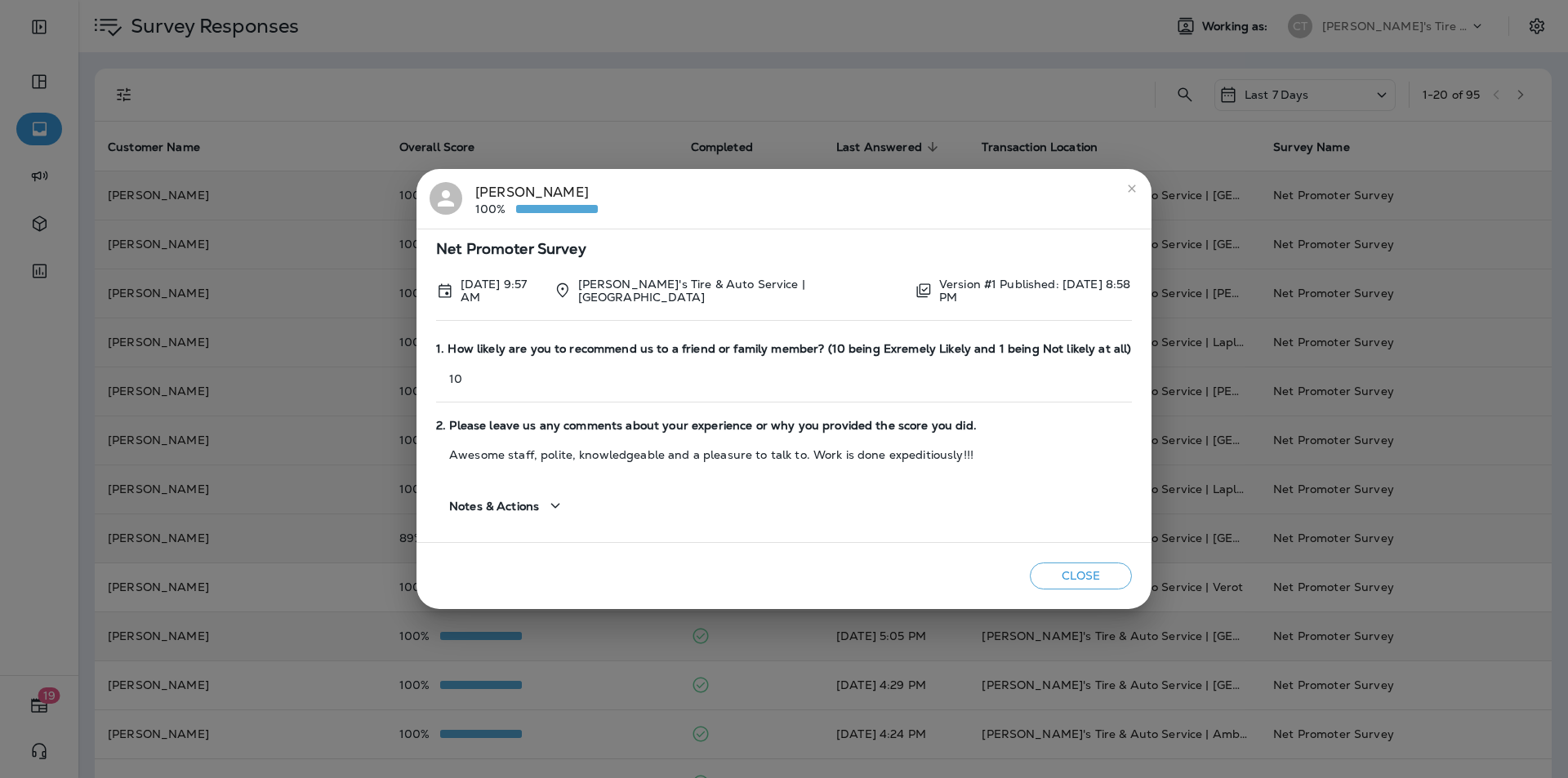
click at [1094, 567] on button "Close" at bounding box center [1080, 576] width 102 height 27
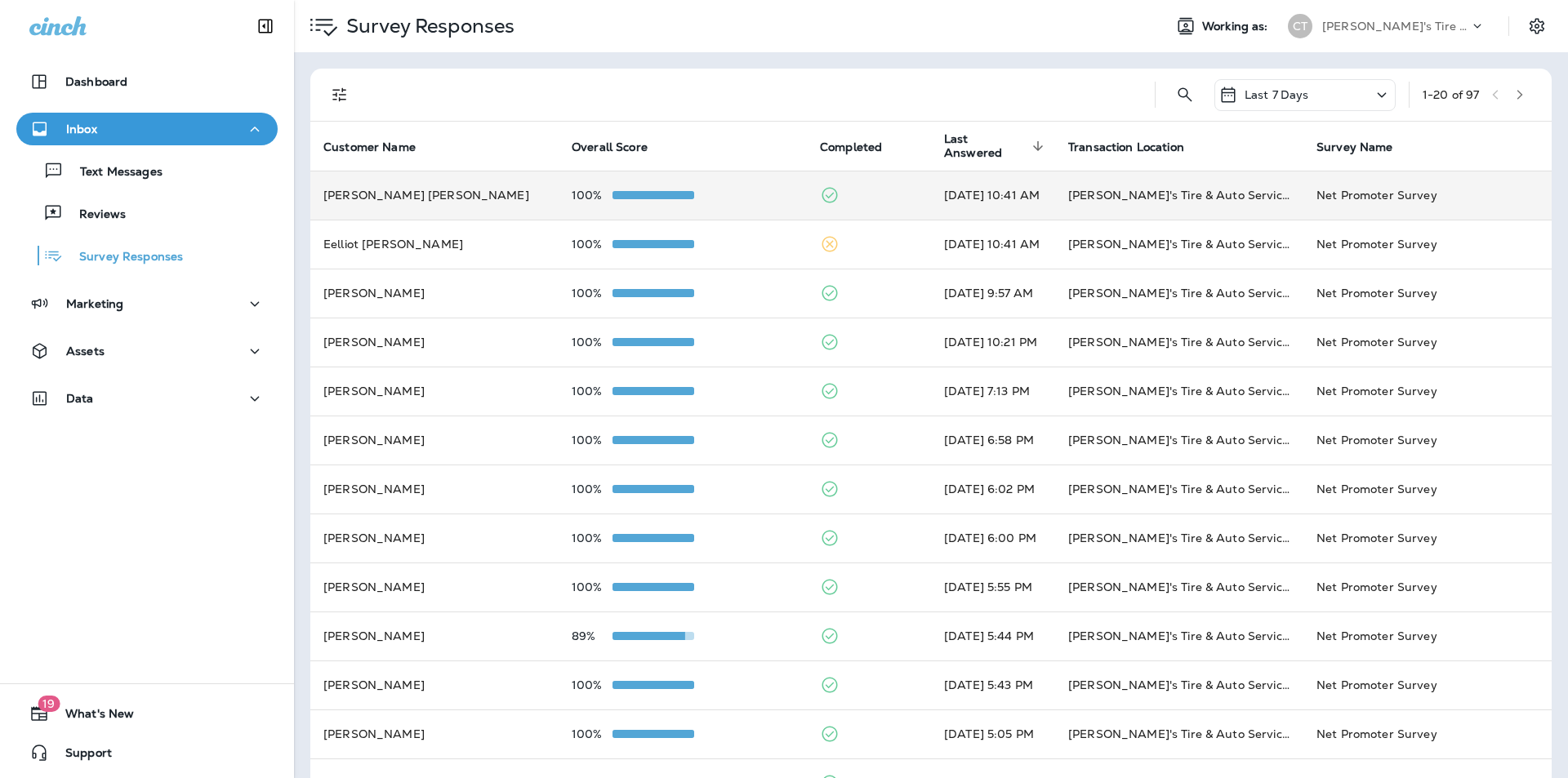
click at [755, 194] on div "100%" at bounding box center [683, 195] width 222 height 13
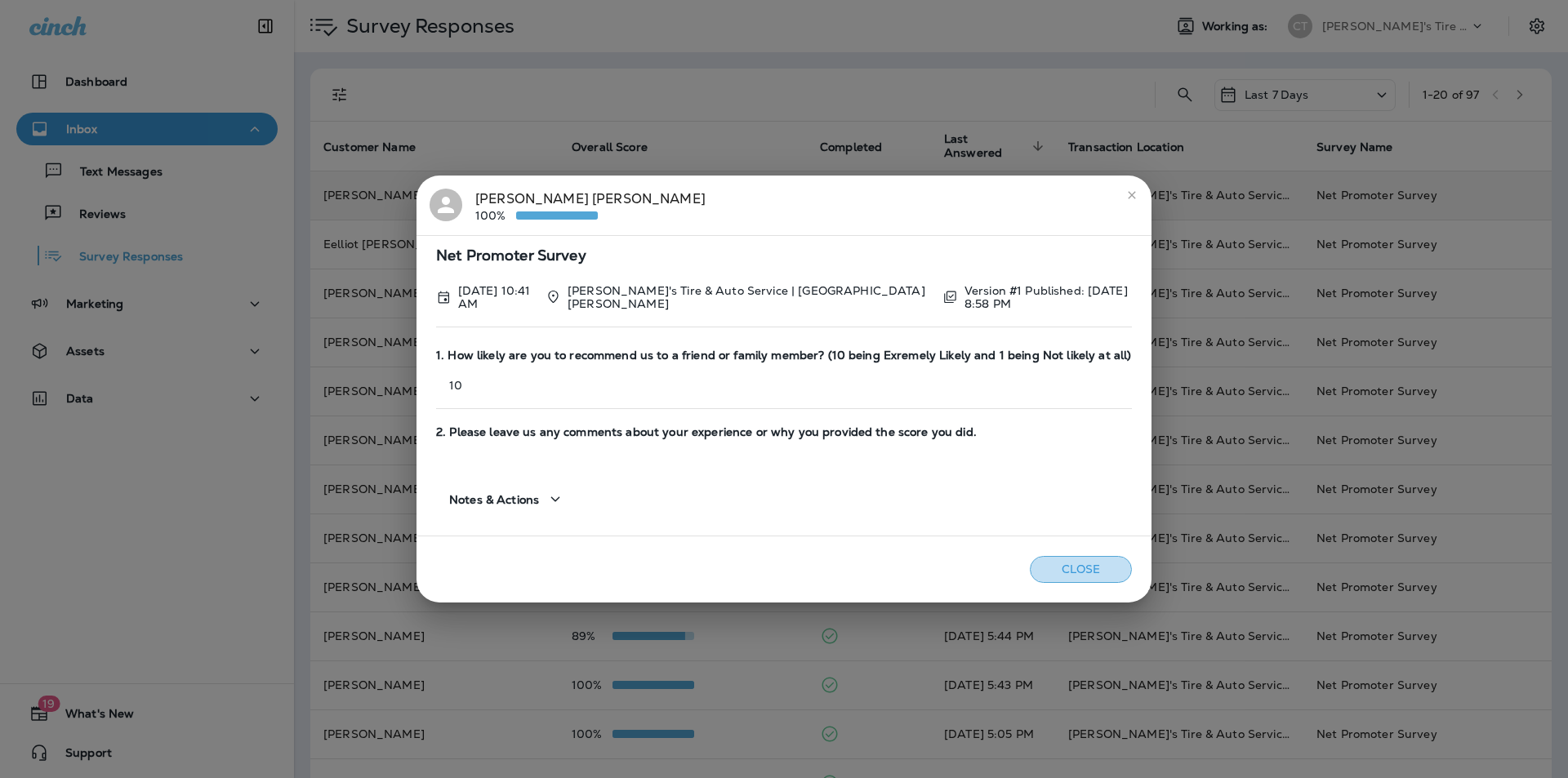
click at [1067, 559] on button "Close" at bounding box center [1080, 569] width 102 height 27
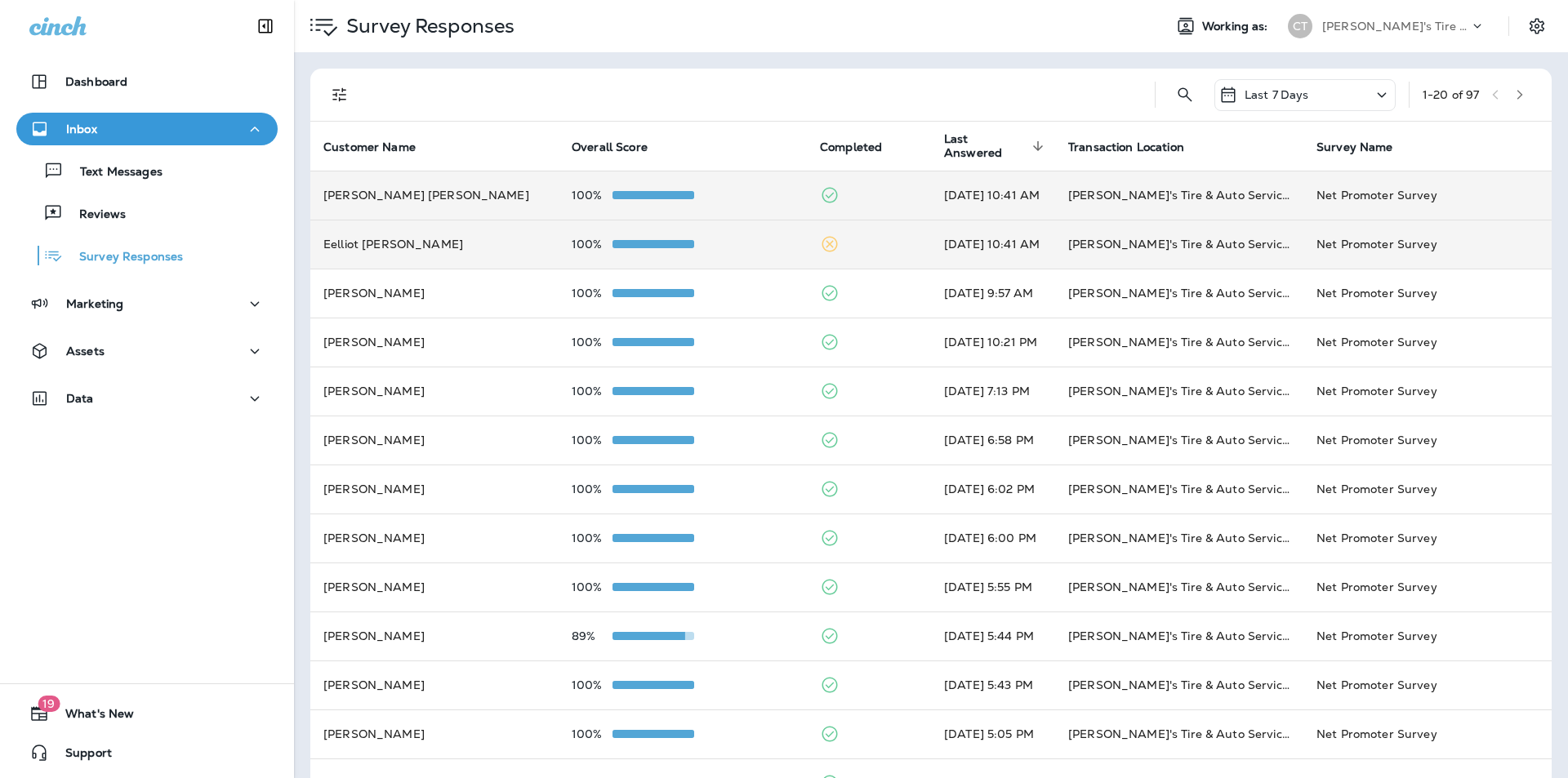
click at [735, 259] on td "100%" at bounding box center [683, 244] width 248 height 49
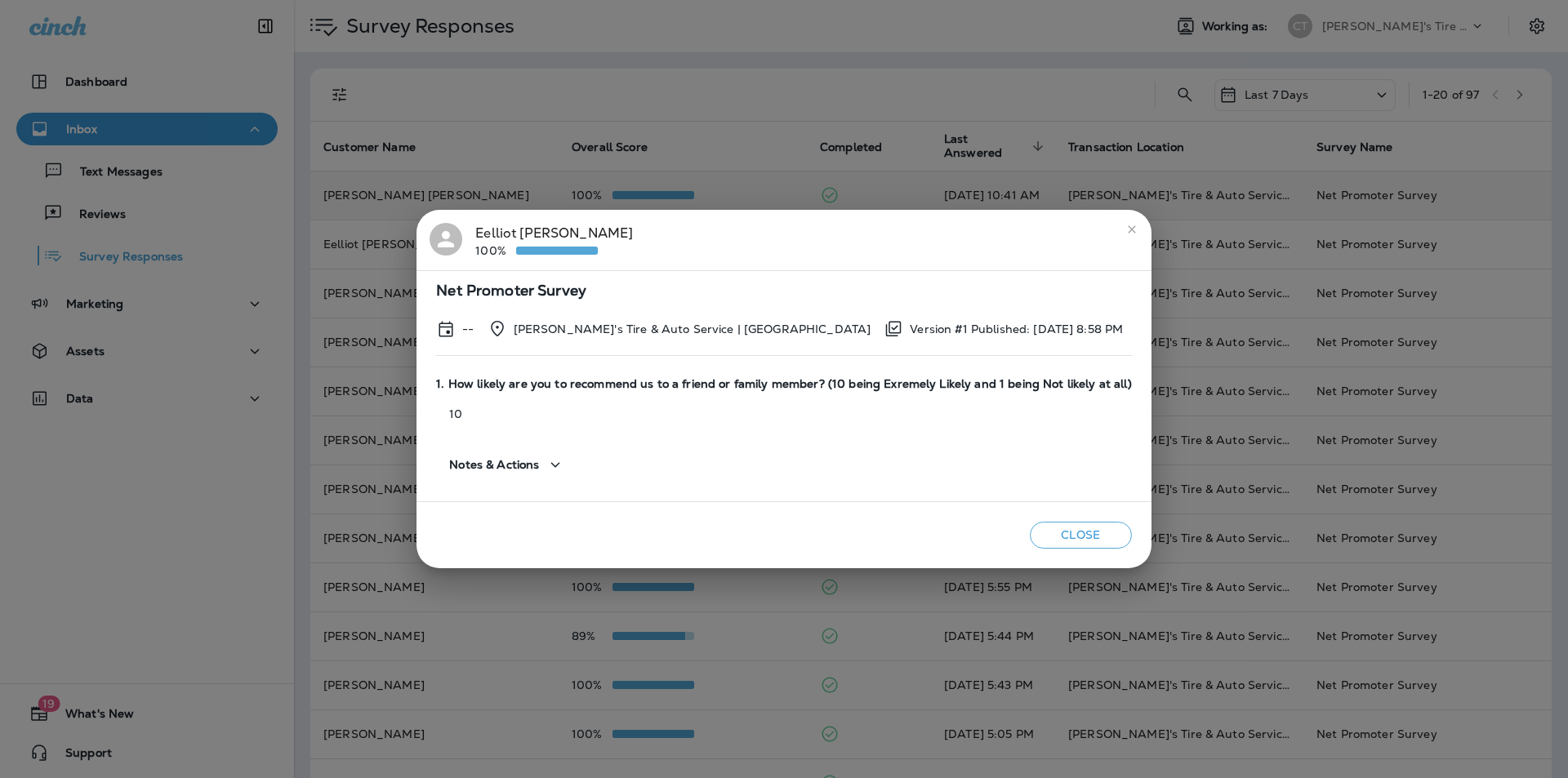
click at [1085, 536] on button "Close" at bounding box center [1080, 535] width 102 height 27
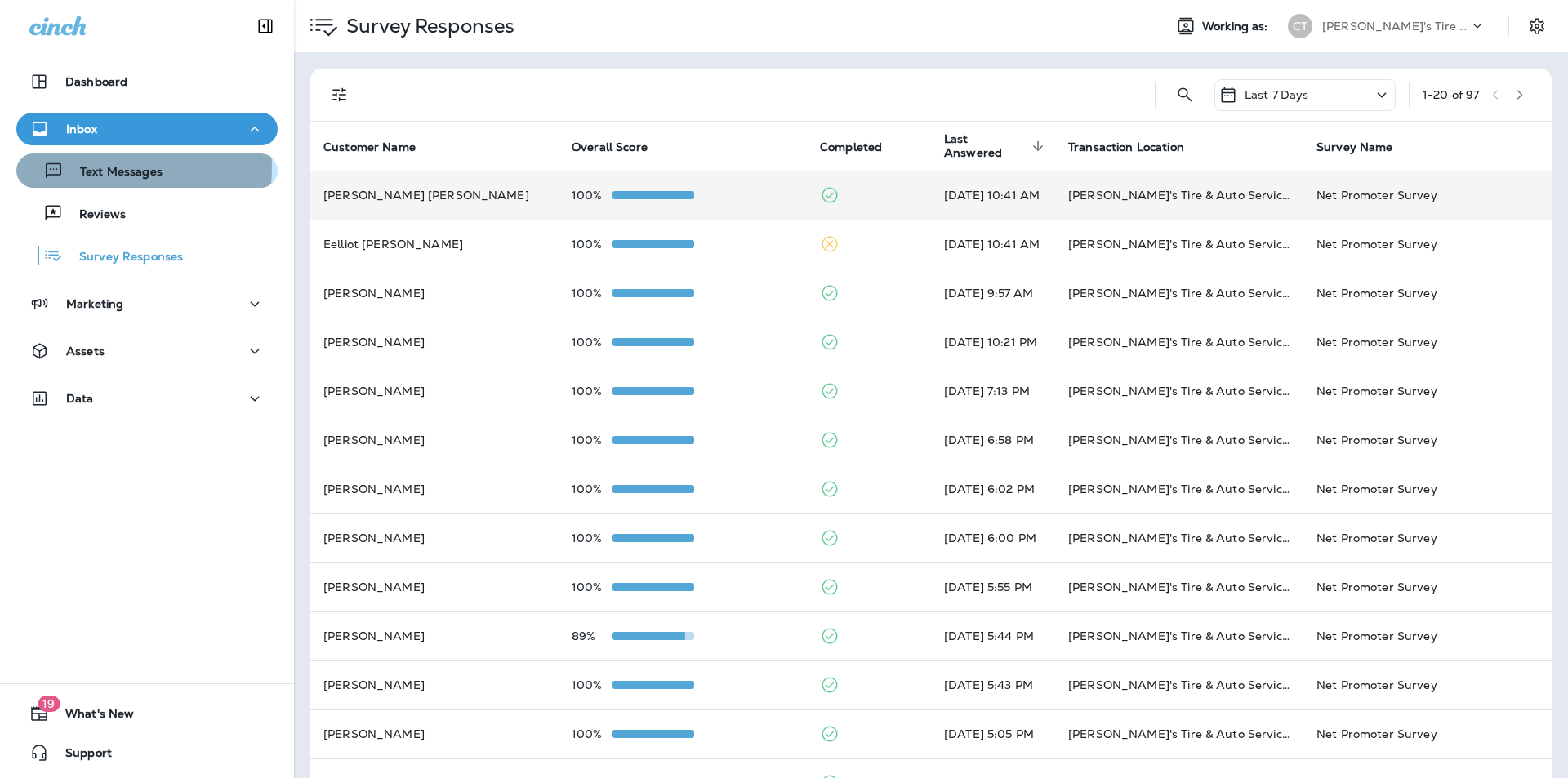
click at [105, 167] on p "Text Messages" at bounding box center [113, 172] width 99 height 16
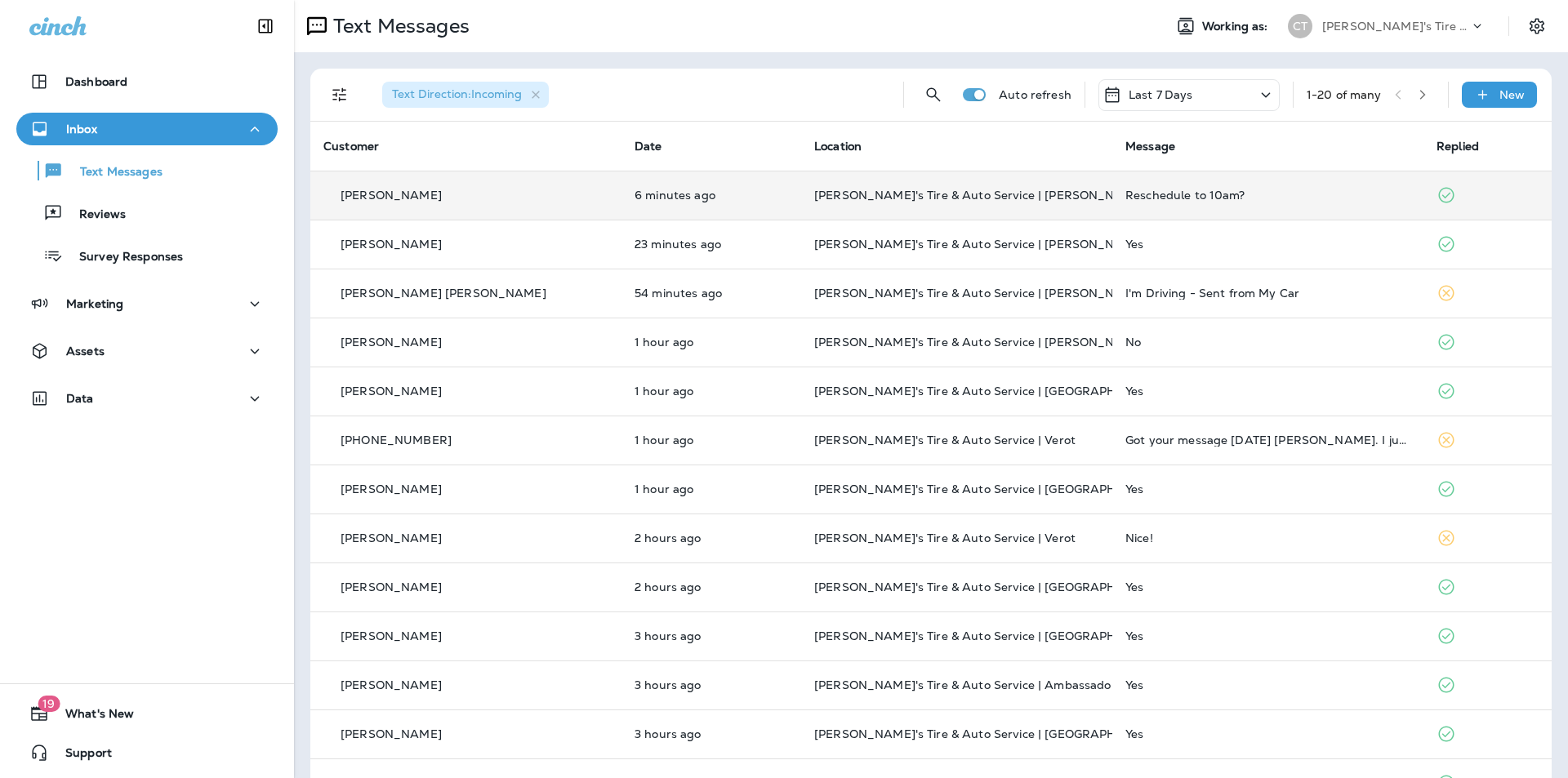
click at [1288, 197] on div "Reschedule to 10am?" at bounding box center [1267, 195] width 285 height 13
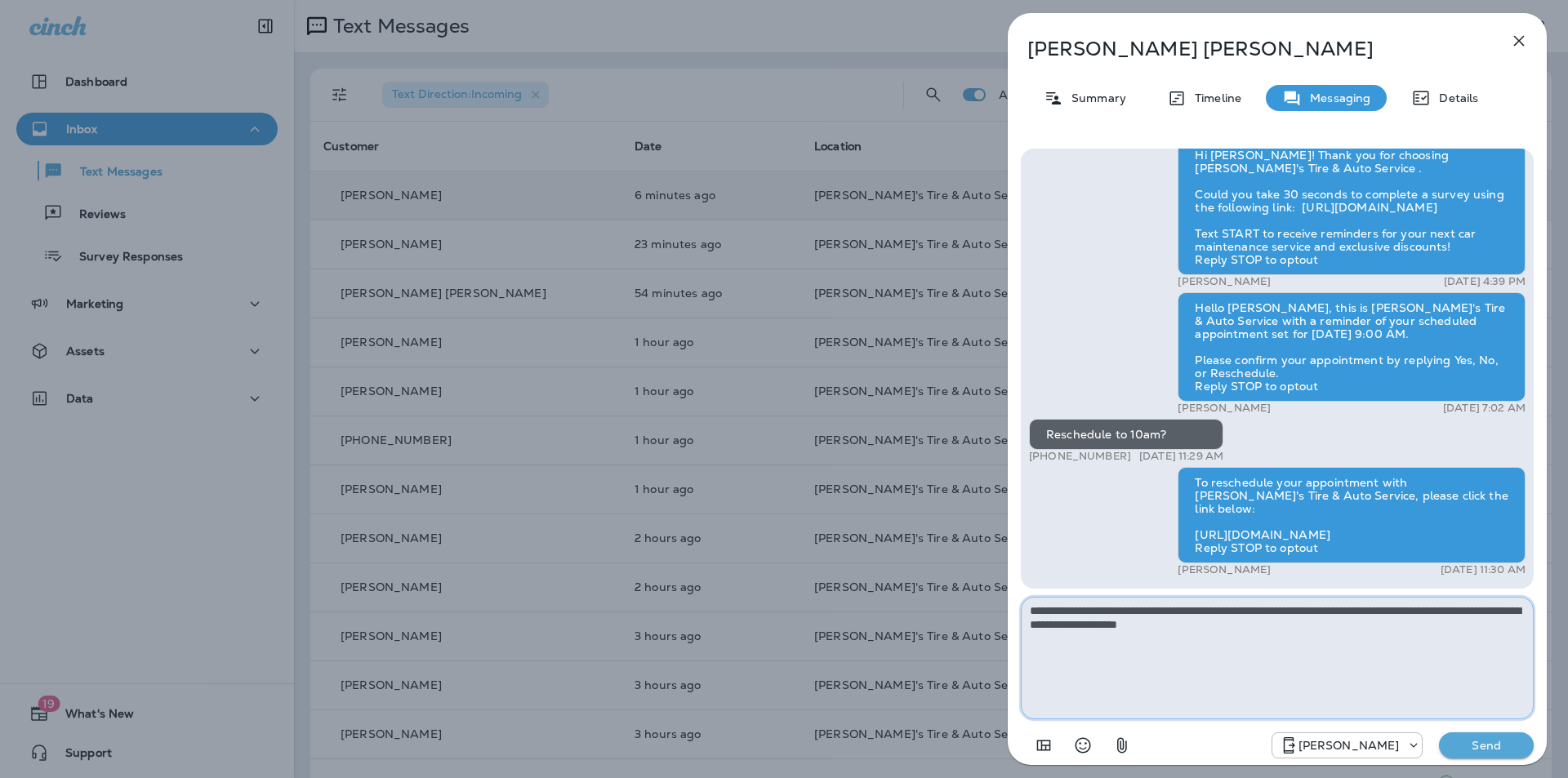
click at [1268, 609] on textarea "**********" at bounding box center [1277, 658] width 513 height 122
click at [1076, 627] on textarea "**********" at bounding box center [1277, 658] width 513 height 122
click at [1163, 611] on textarea "**********" at bounding box center [1277, 658] width 513 height 122
type textarea "**********"
click at [1484, 742] on p "Send" at bounding box center [1486, 745] width 69 height 15
